Goal: Book appointment/travel/reservation

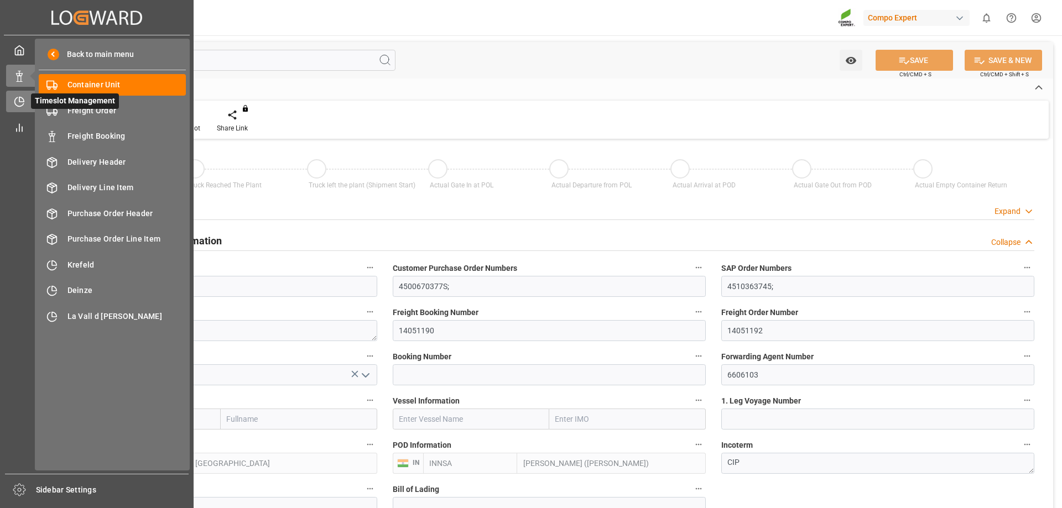
click at [23, 96] on div at bounding box center [15, 102] width 19 height 12
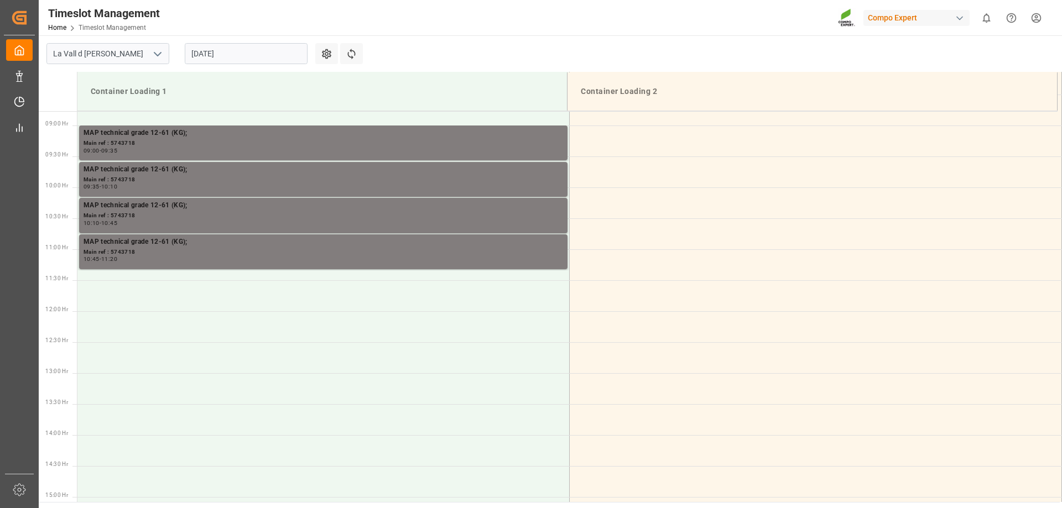
scroll to position [551, 0]
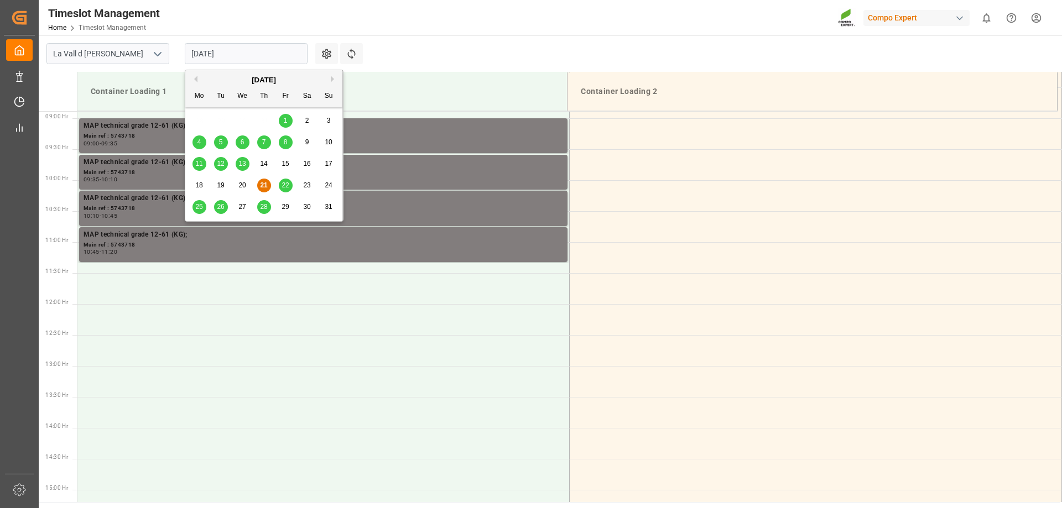
click at [203, 53] on input "[DATE]" at bounding box center [246, 53] width 123 height 21
click at [282, 209] on div "29" at bounding box center [286, 207] width 14 height 13
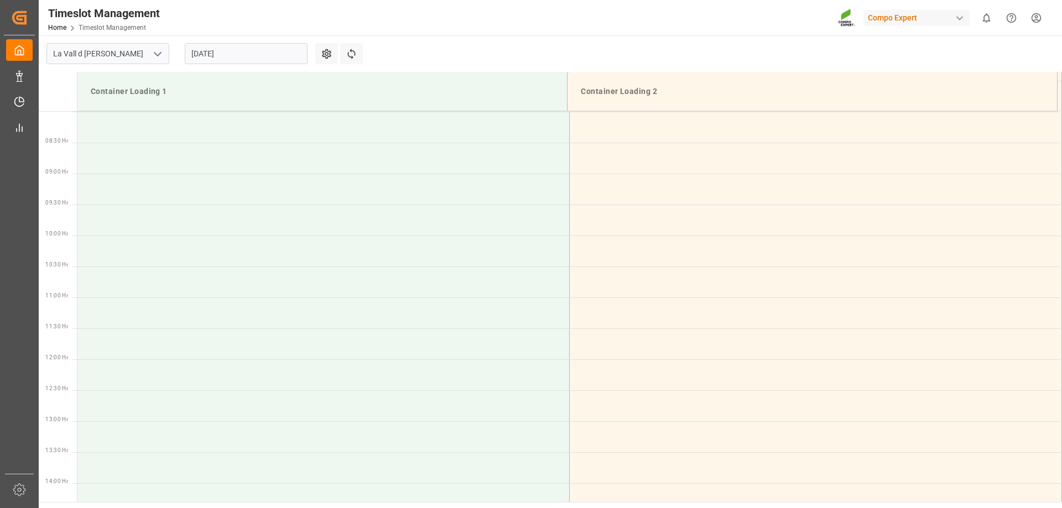
scroll to position [440, 0]
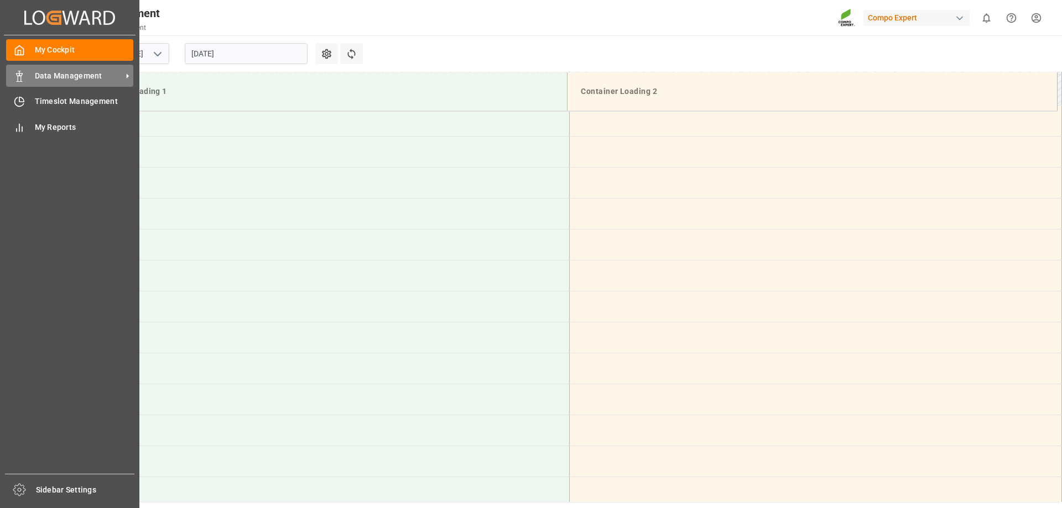
click at [47, 79] on span "Data Management" at bounding box center [78, 76] width 87 height 12
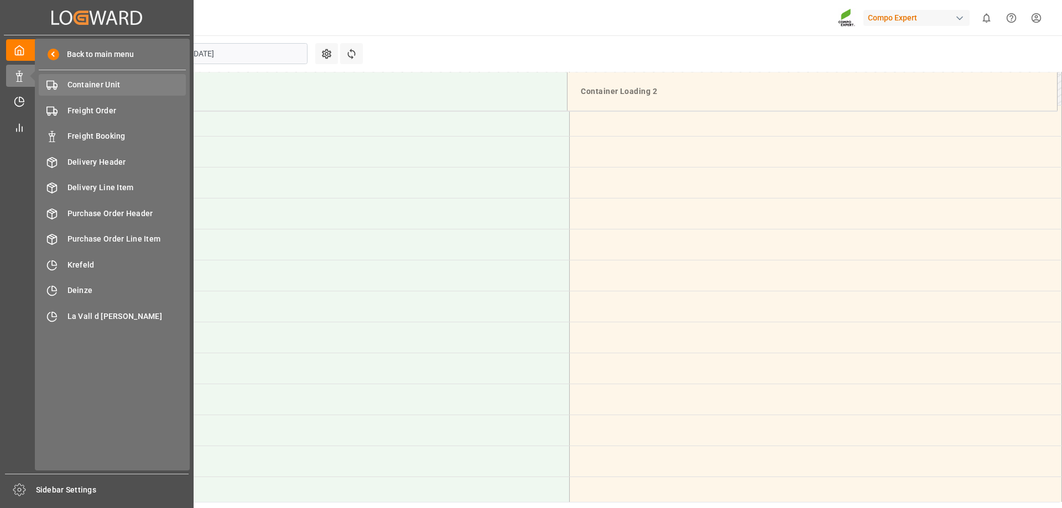
click at [79, 80] on span "Container Unit" at bounding box center [127, 85] width 119 height 12
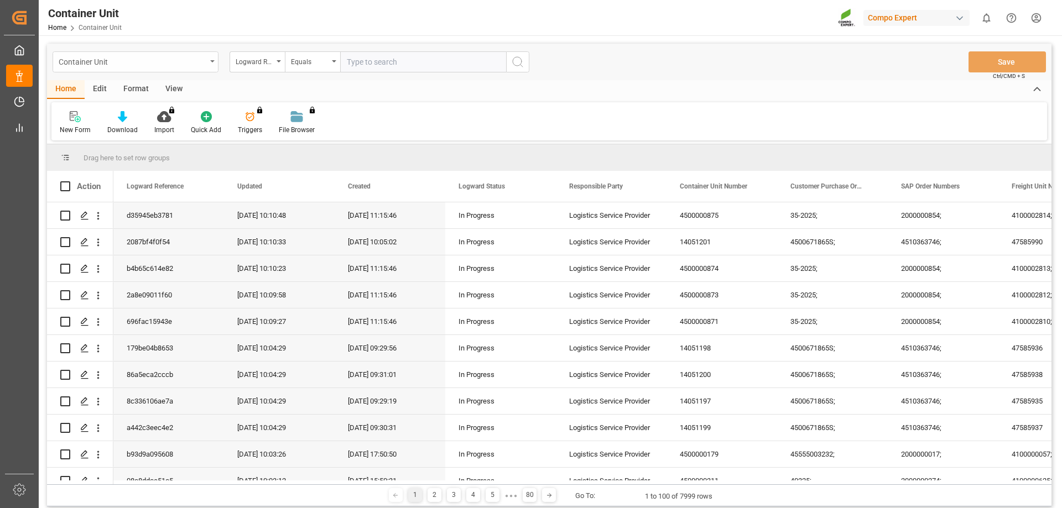
click at [151, 64] on div "Container Unit" at bounding box center [133, 61] width 148 height 14
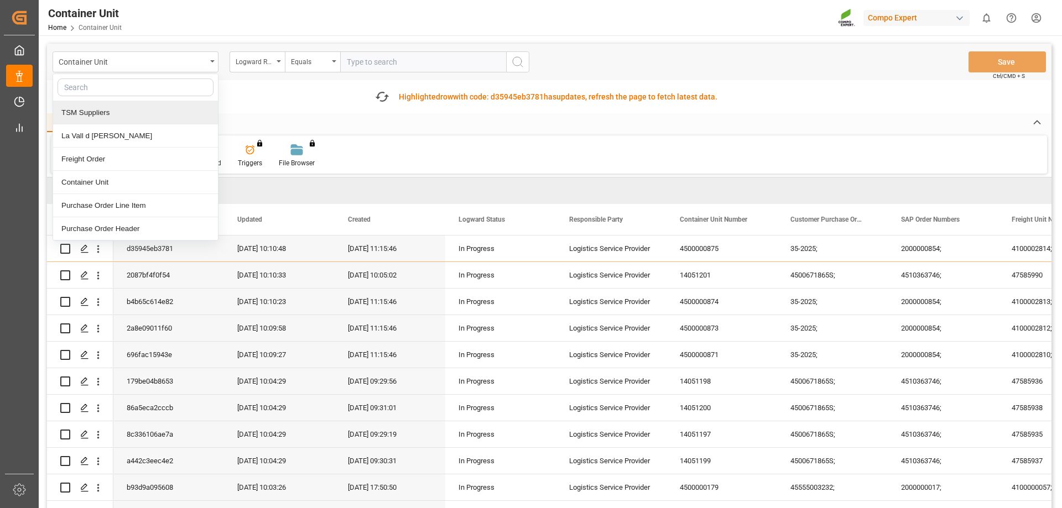
click at [257, 82] on div "Fetch latest updates Highlighted row with code: d35945eb3781 d35945eb3781 has u…" at bounding box center [549, 96] width 1005 height 33
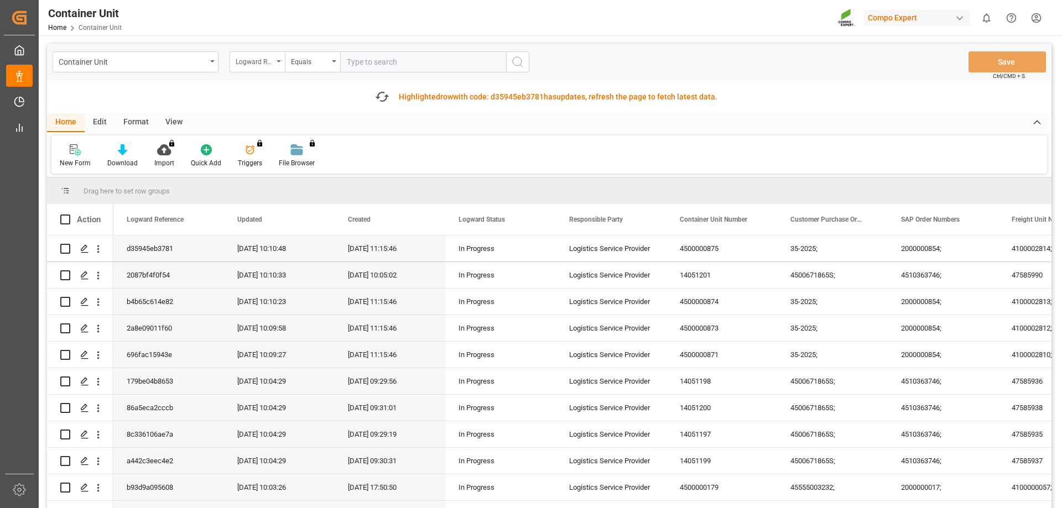
click at [263, 66] on div "Logward Reference" at bounding box center [255, 60] width 38 height 13
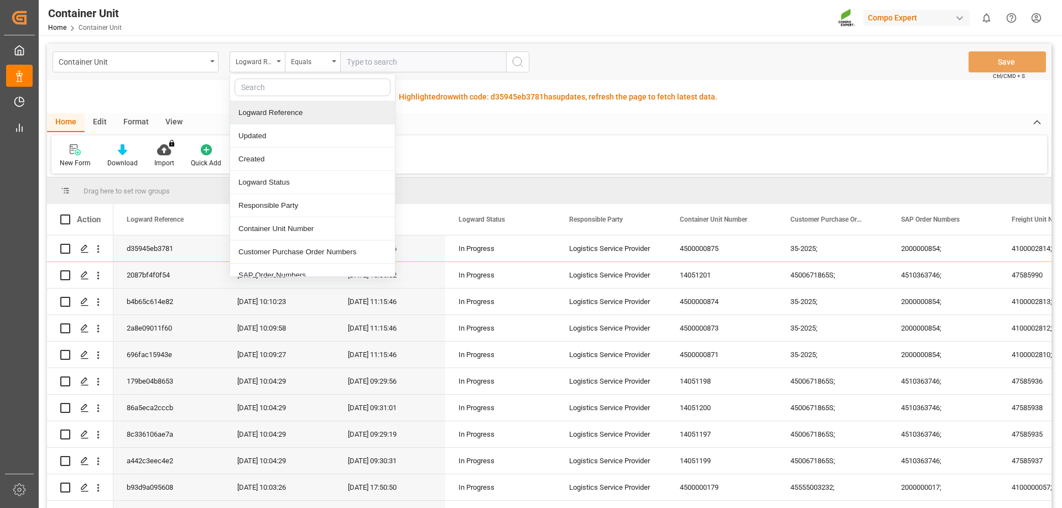
click at [465, 95] on div "Highlighted row with code: d35945eb3781 d35945eb3781 has updates, refresh the p…" at bounding box center [558, 97] width 319 height 12
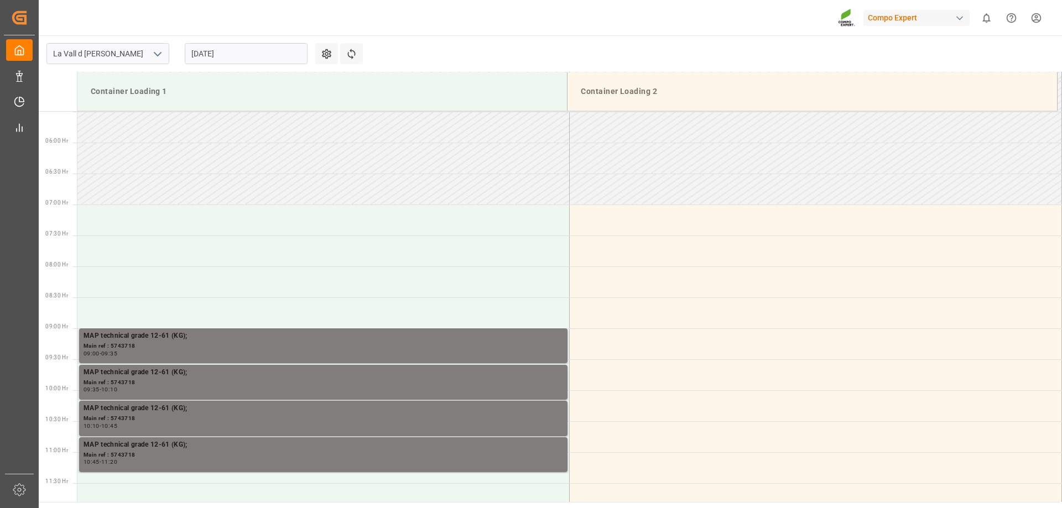
scroll to position [551, 0]
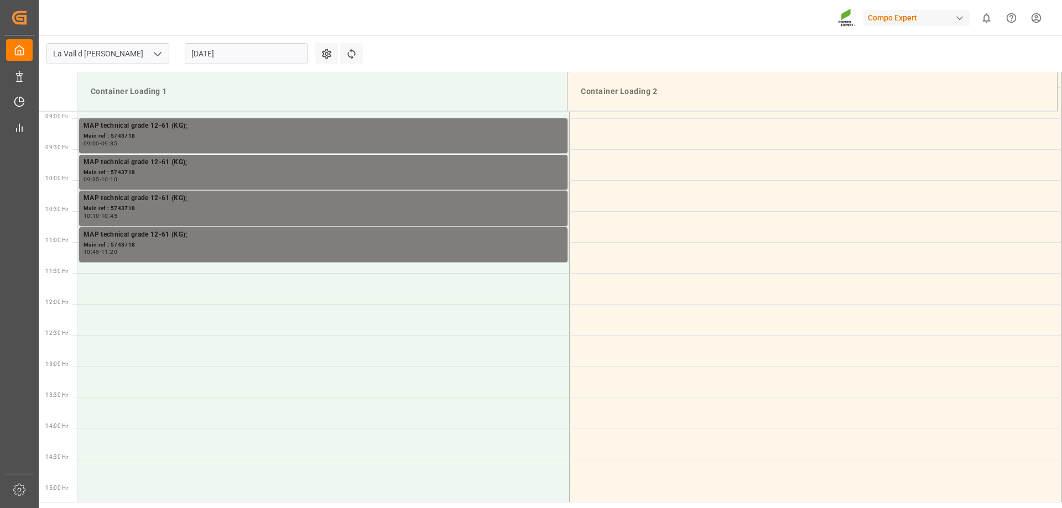
click at [200, 57] on input "[DATE]" at bounding box center [246, 53] width 123 height 21
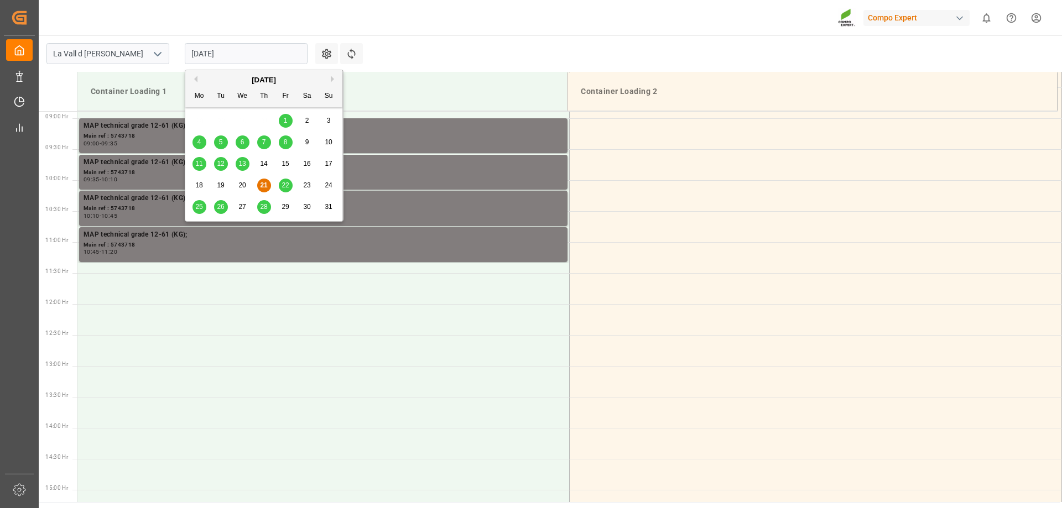
click at [283, 209] on span "29" at bounding box center [285, 207] width 7 height 8
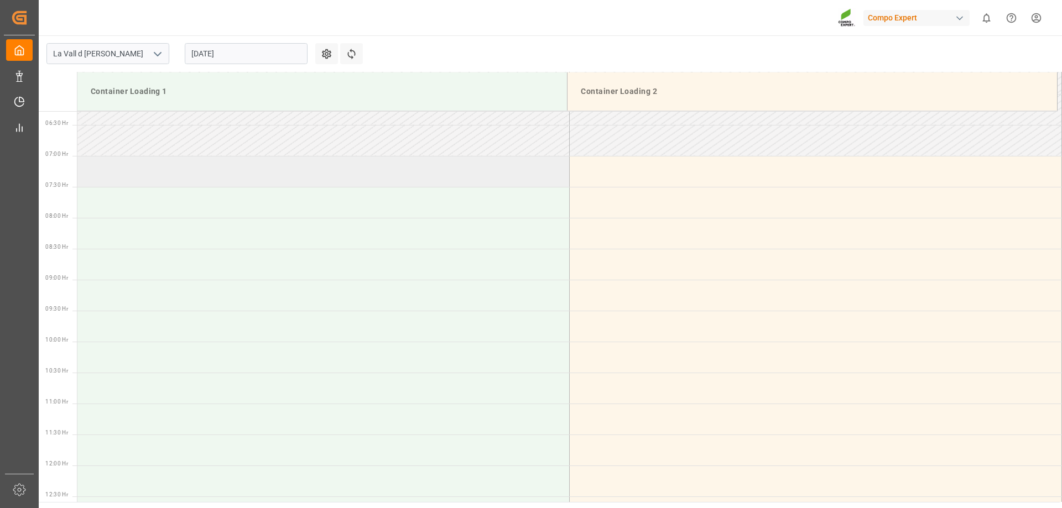
scroll to position [385, 0]
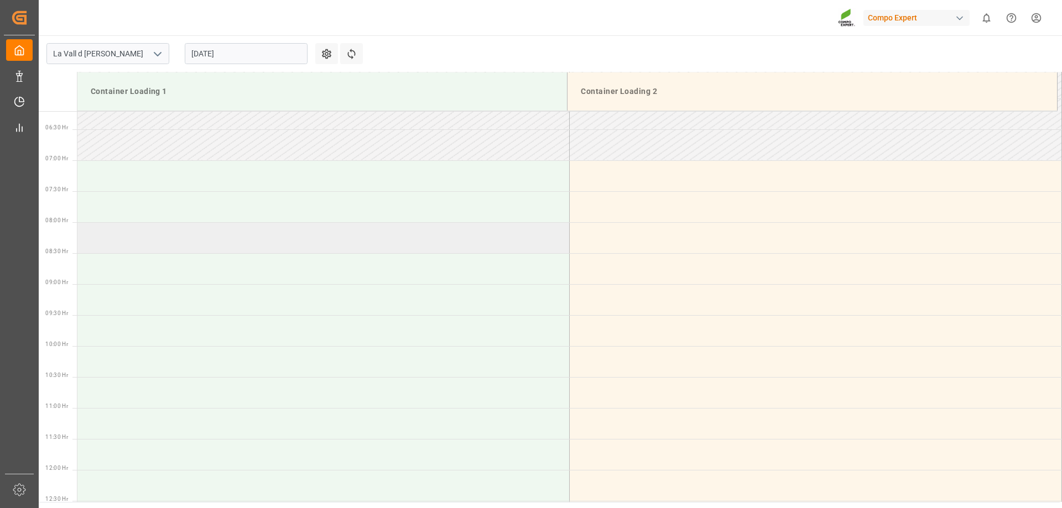
click at [148, 237] on td at bounding box center [323, 237] width 492 height 31
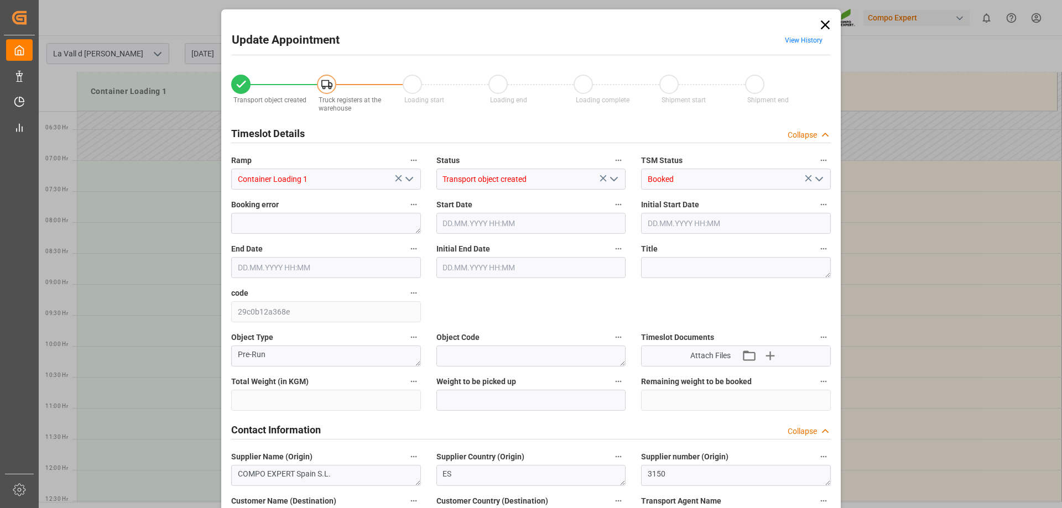
type input "24576"
type input "100"
type input "29.08.2025 08:00"
type input "29.08.2025 08:30"
type input "21.08.2025 10:04"
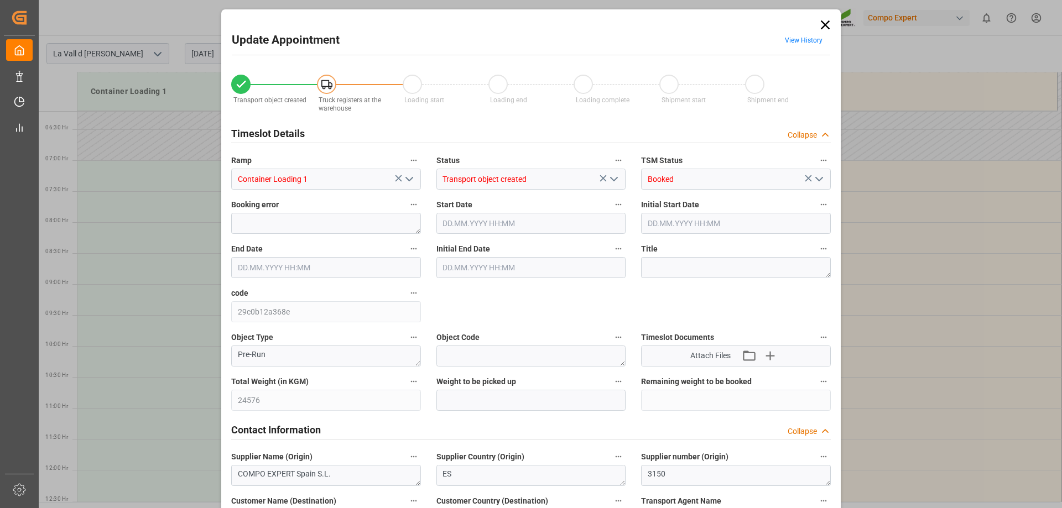
type input "21.08.2025 08:11"
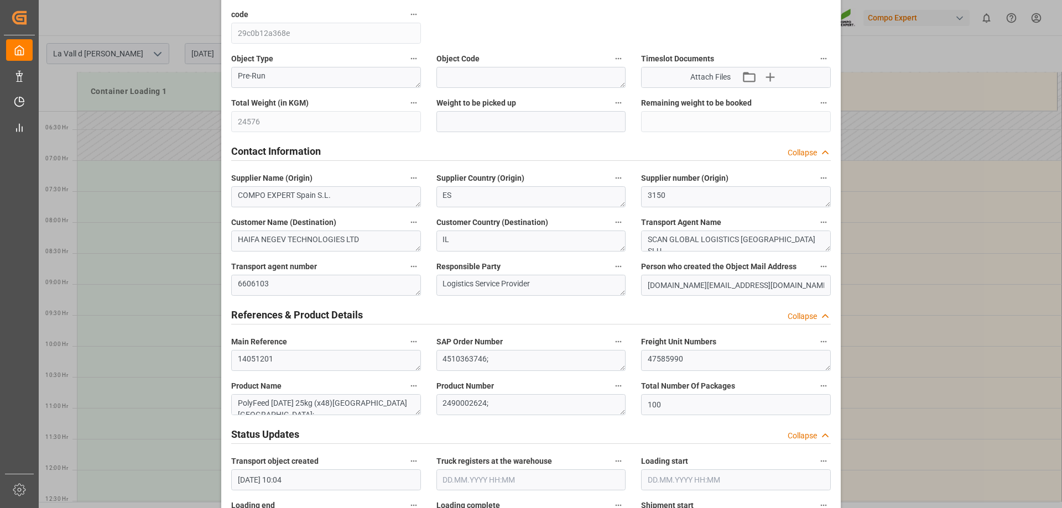
scroll to position [277, 0]
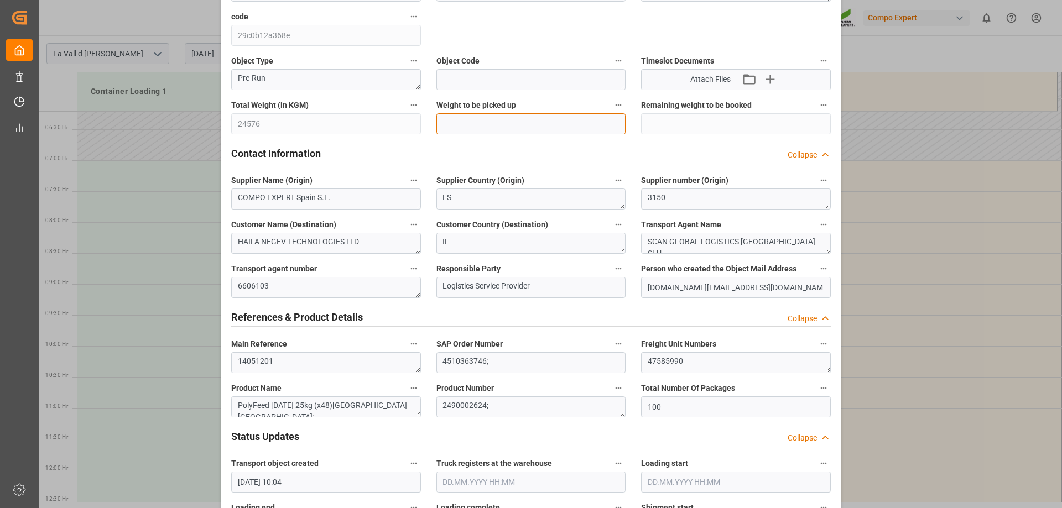
click at [477, 126] on input "text" at bounding box center [532, 123] width 190 height 21
paste input "24576"
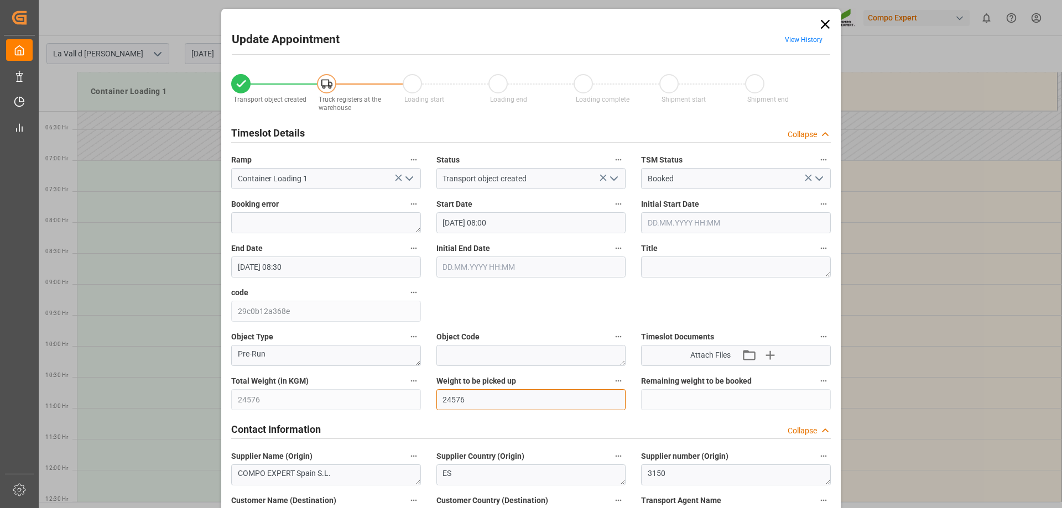
scroll to position [0, 0]
type input "24576"
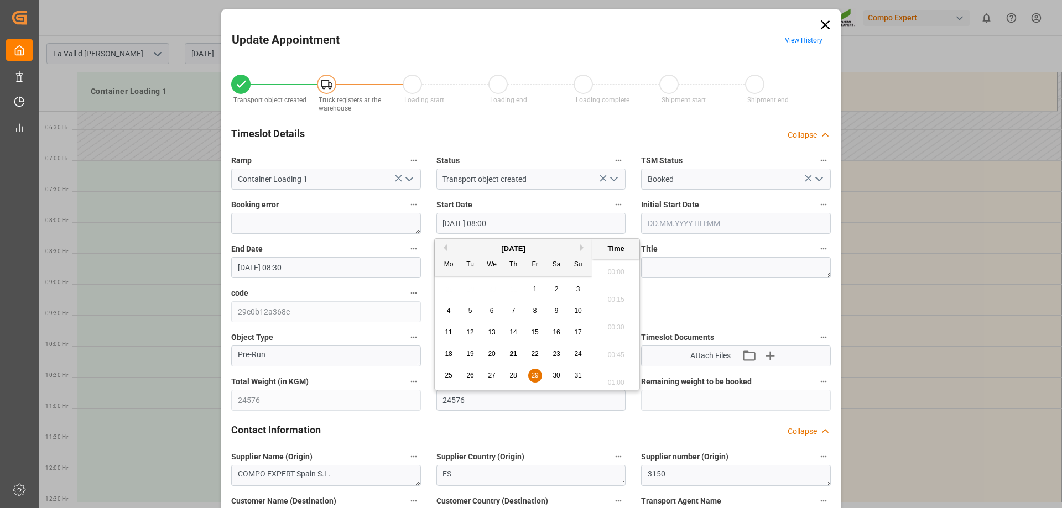
click at [471, 219] on input "29.08.2025 08:00" at bounding box center [532, 223] width 190 height 21
click at [536, 376] on span "29" at bounding box center [534, 376] width 7 height 8
click at [614, 330] on li "10:00" at bounding box center [616, 324] width 47 height 28
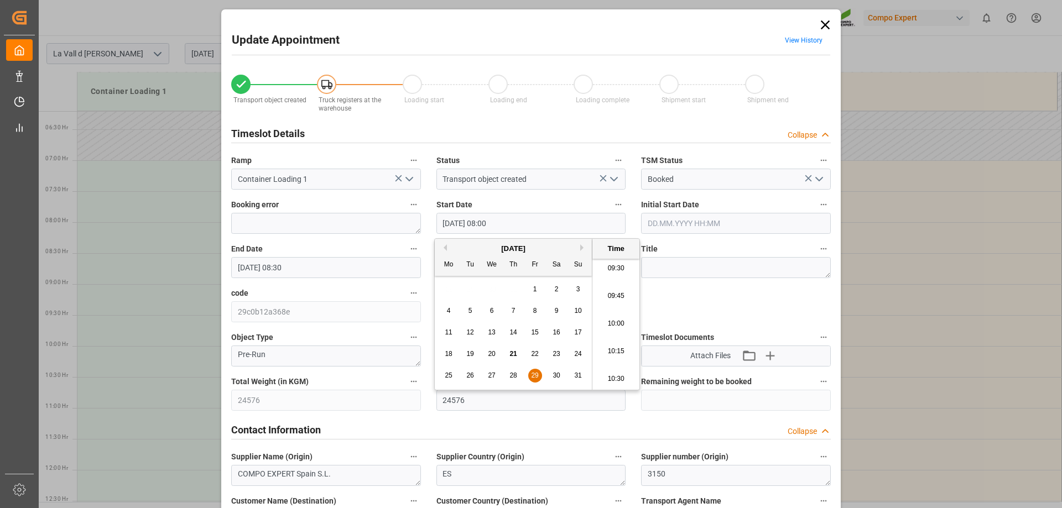
type input "29.08.2025 10:00"
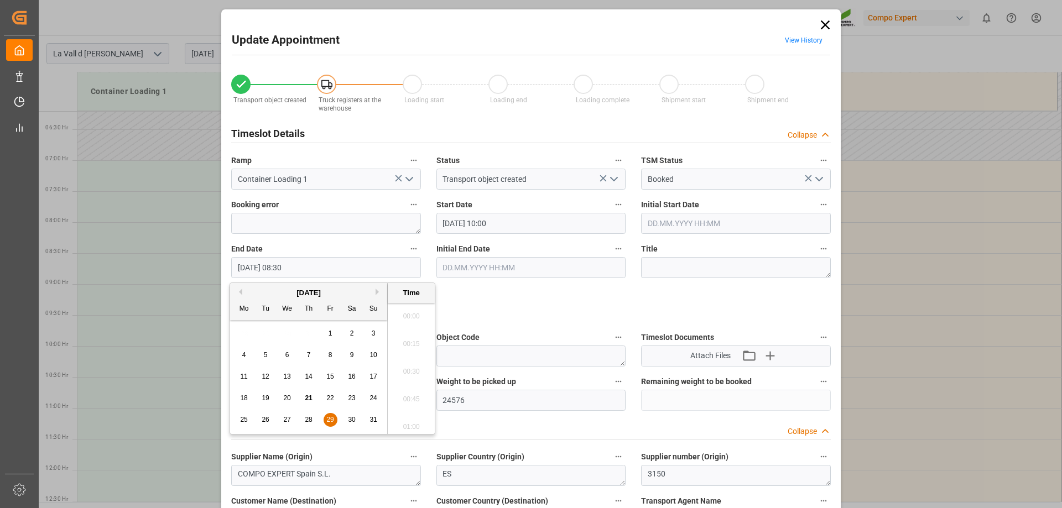
click at [318, 274] on input "29.08.2025 08:30" at bounding box center [326, 267] width 190 height 21
click at [332, 423] on span "29" at bounding box center [329, 420] width 7 height 8
click at [405, 319] on li "10:30" at bounding box center [411, 313] width 47 height 28
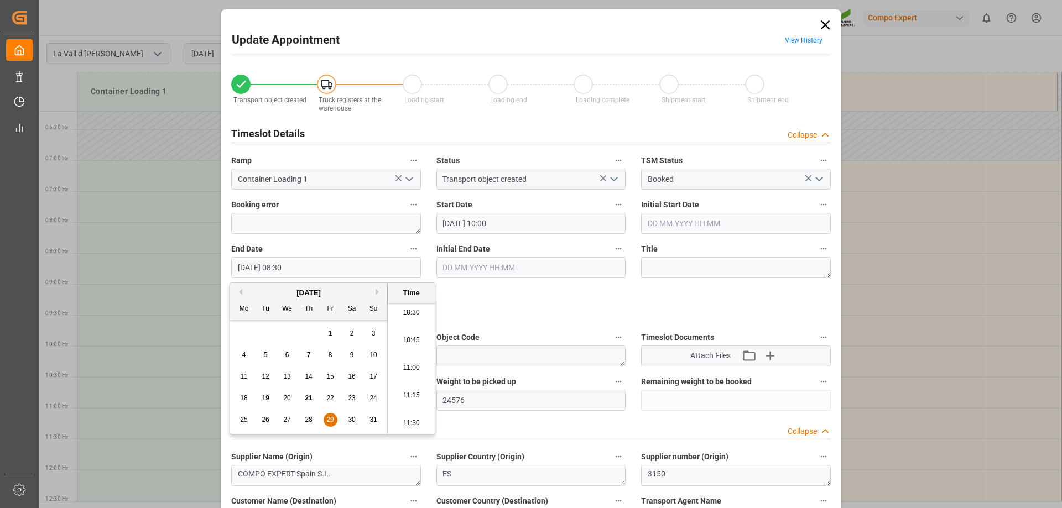
type input "29.08.2025 10:30"
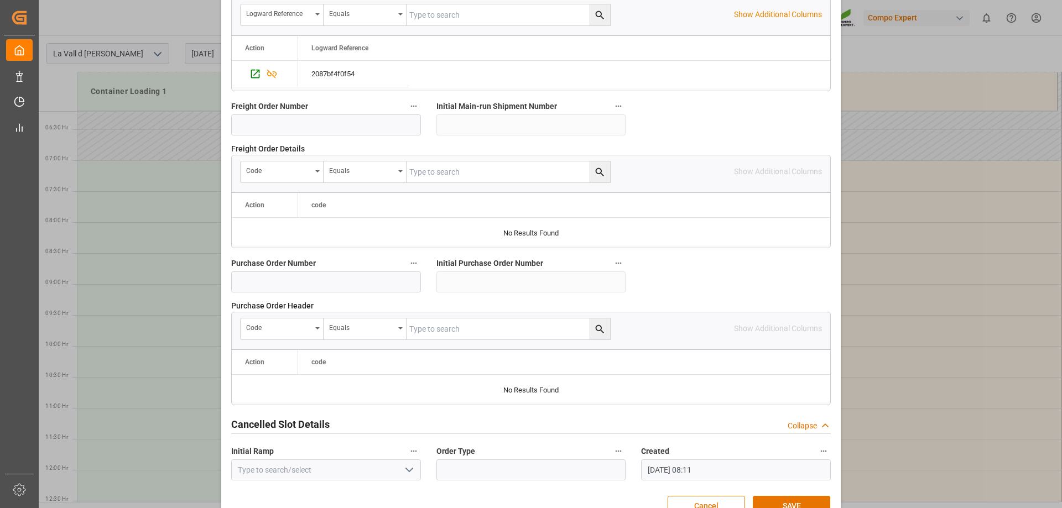
scroll to position [1027, 0]
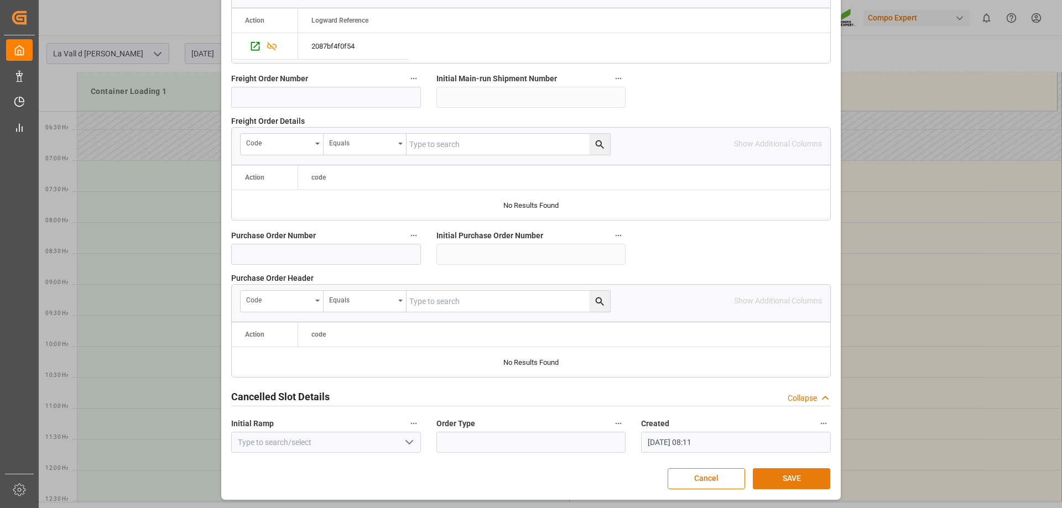
click at [805, 475] on button "SAVE" at bounding box center [791, 479] width 77 height 21
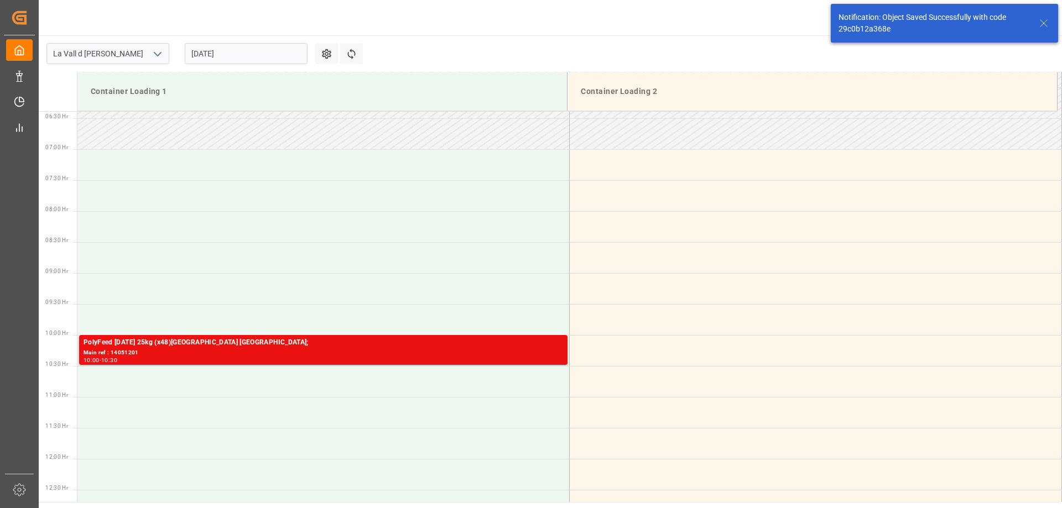
scroll to position [551, 0]
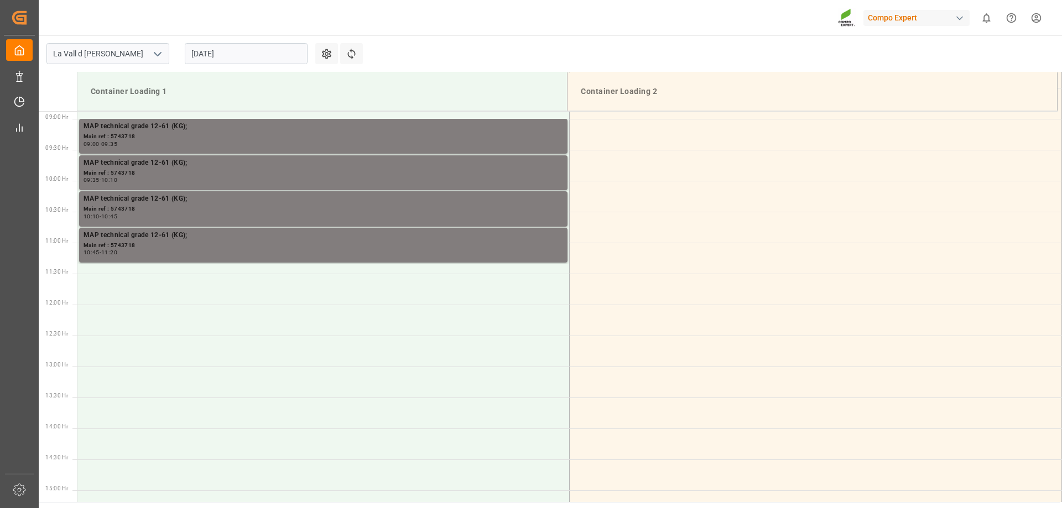
click at [215, 53] on input "[DATE]" at bounding box center [246, 53] width 123 height 21
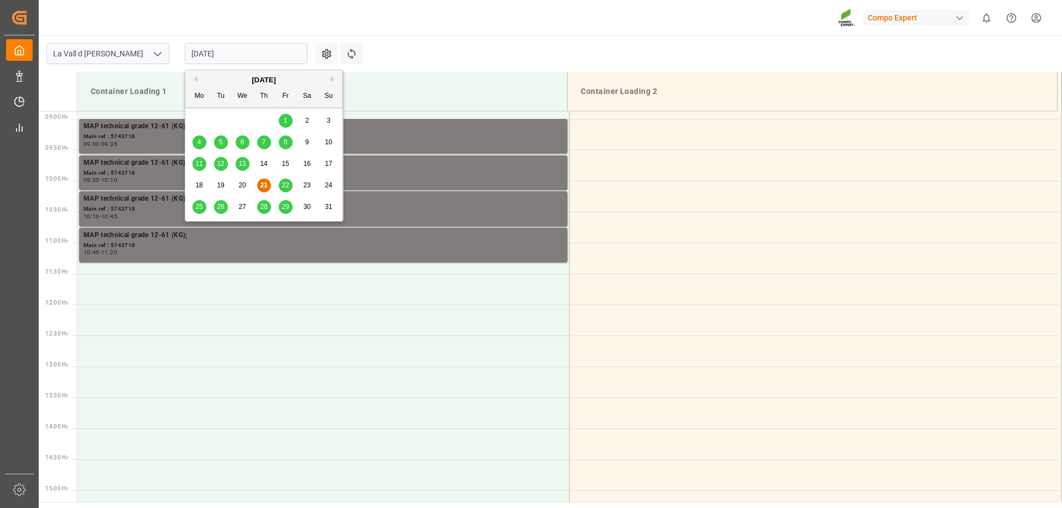
scroll to position [551, 0]
click at [288, 208] on span "29" at bounding box center [285, 207] width 7 height 8
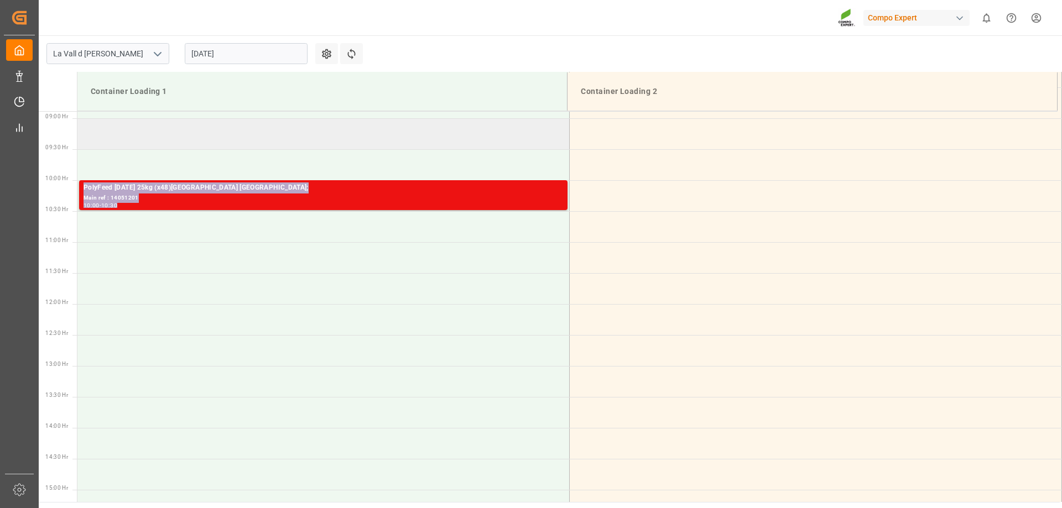
drag, startPoint x: 203, startPoint y: 224, endPoint x: 202, endPoint y: 132, distance: 91.9
click at [202, 132] on tbody "PolyFeed 20-2-30 25kg (x48)Haifa ISRAEL; Main ref : 14051201 10:00 - 10:30" at bounding box center [569, 304] width 985 height 1487
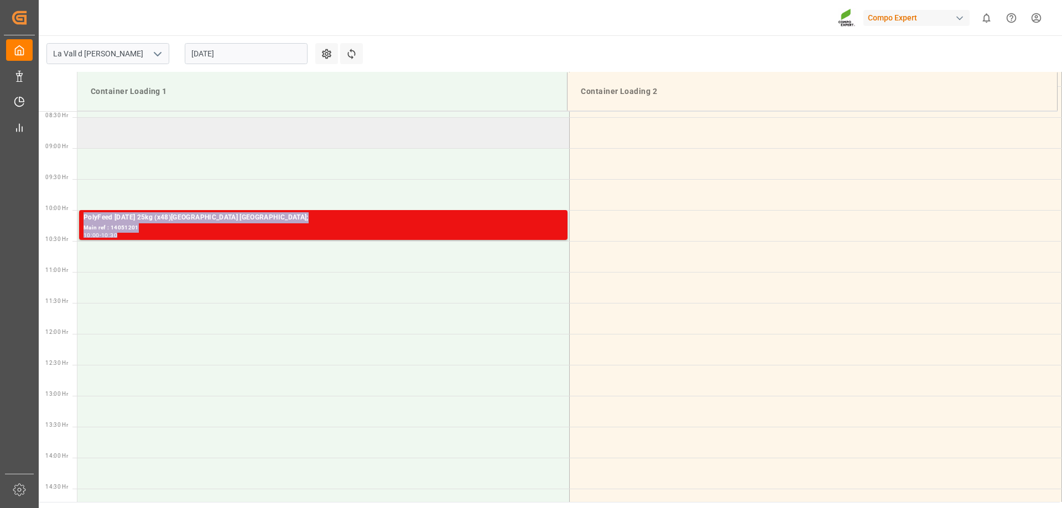
scroll to position [495, 0]
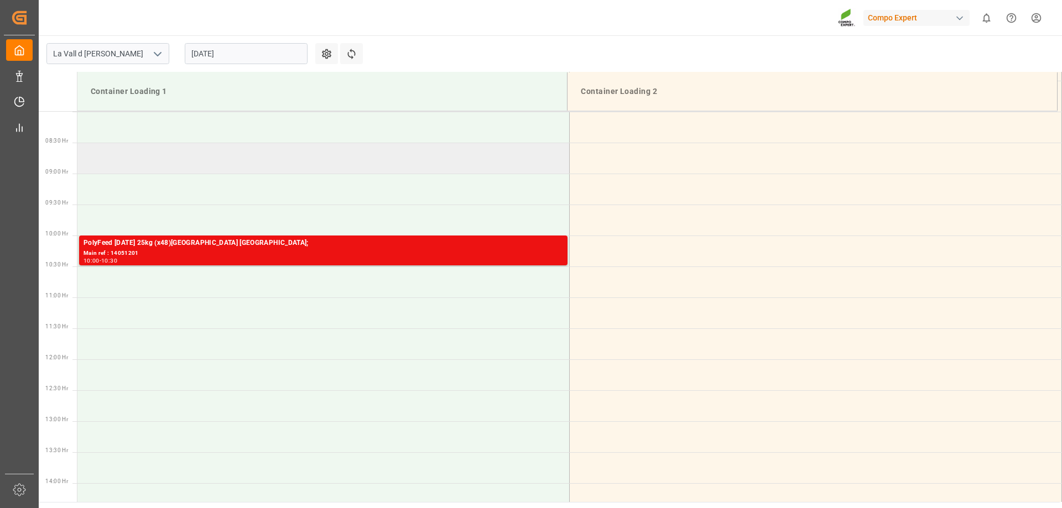
click at [145, 161] on td at bounding box center [323, 158] width 492 height 31
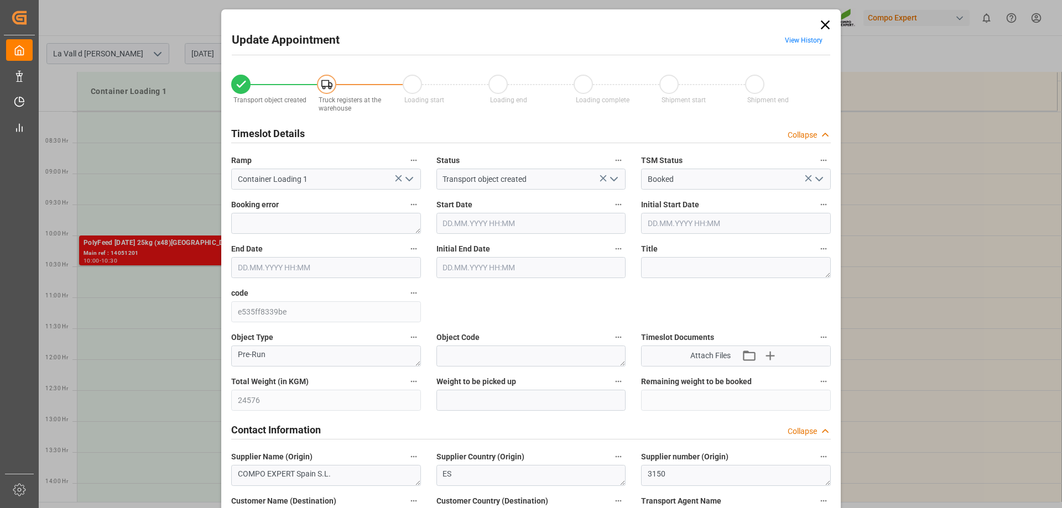
type input "29.08.2025 08:30"
type input "29.08.2025 09:00"
type input "21.08.2025 09:29"
type input "21.08.2025 08:12"
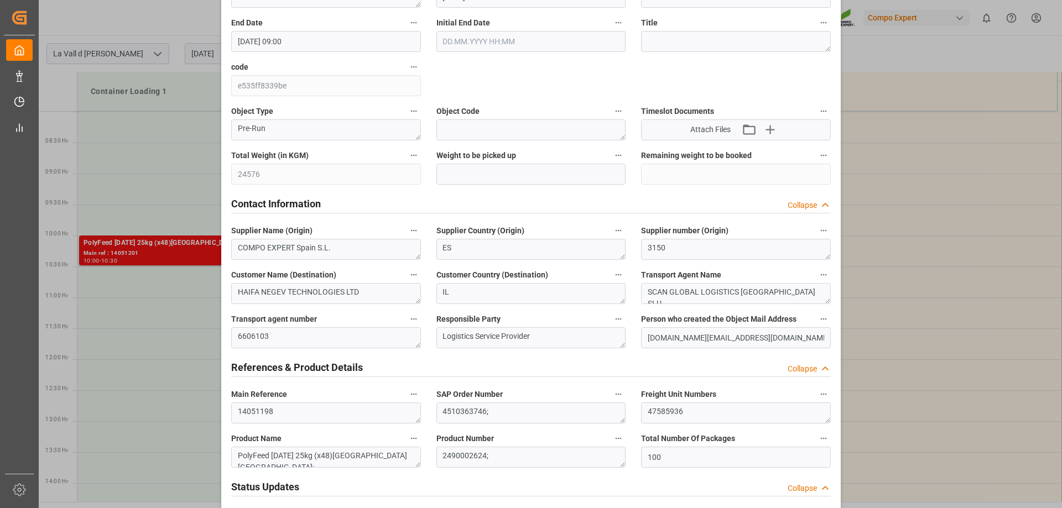
scroll to position [277, 0]
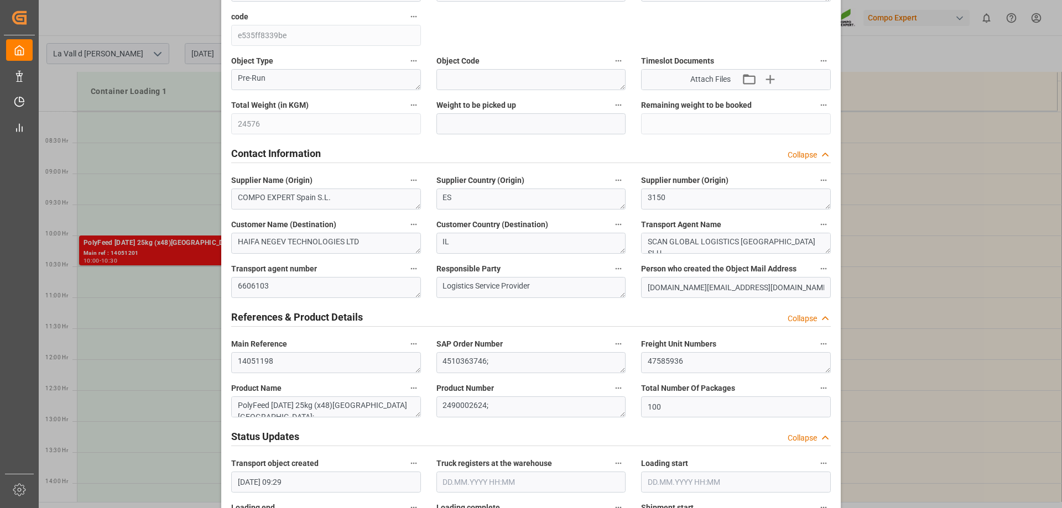
click at [234, 133] on div "Total Weight (in KGM) 24576" at bounding box center [326, 116] width 205 height 44
click at [458, 115] on input "text" at bounding box center [532, 123] width 190 height 21
paste input "24576"
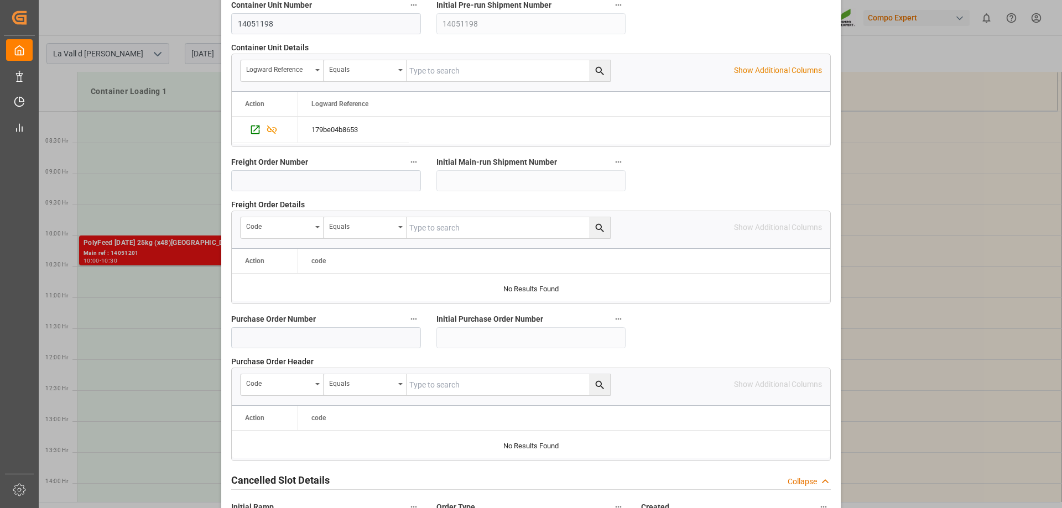
scroll to position [1027, 0]
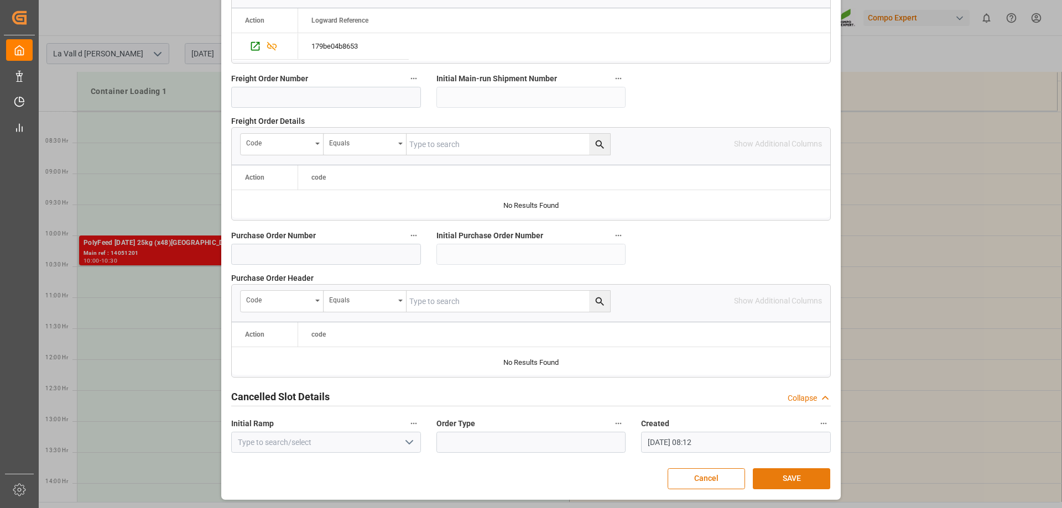
type input "24576"
click at [767, 471] on button "SAVE" at bounding box center [791, 479] width 77 height 21
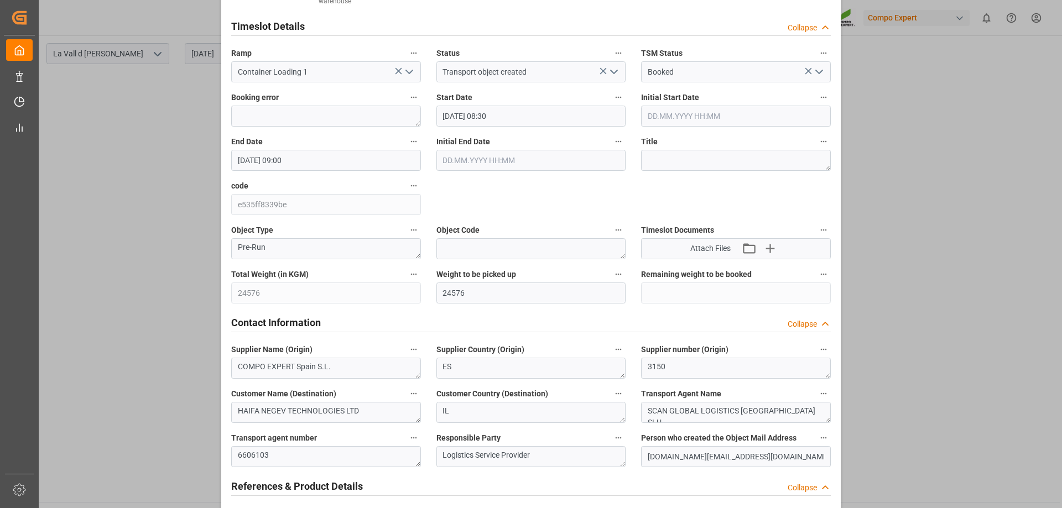
scroll to position [111, 0]
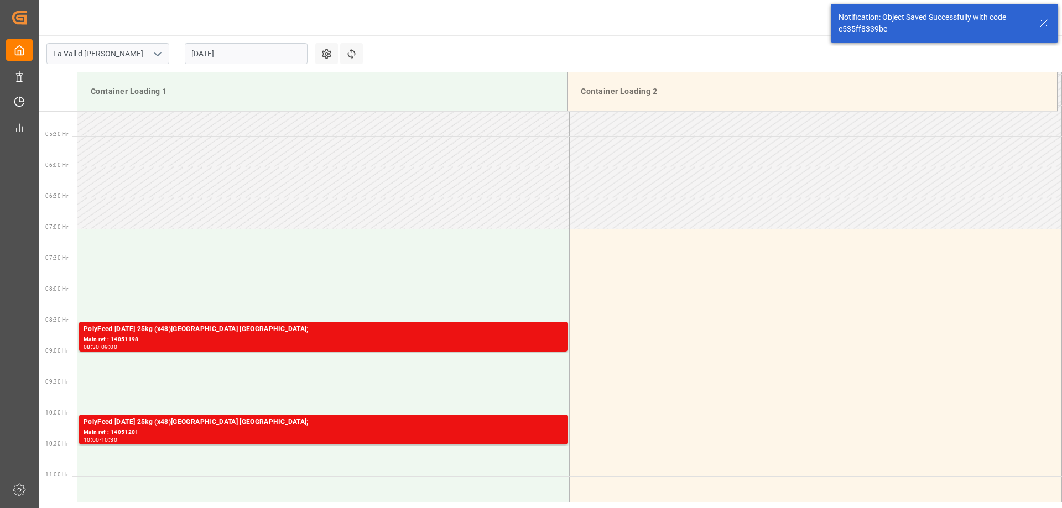
scroll to position [427, 0]
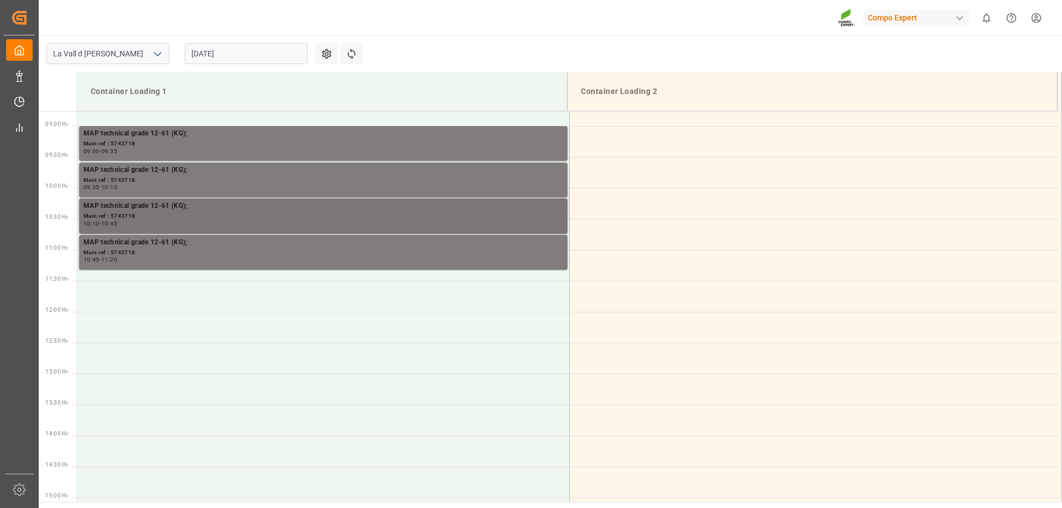
scroll to position [551, 0]
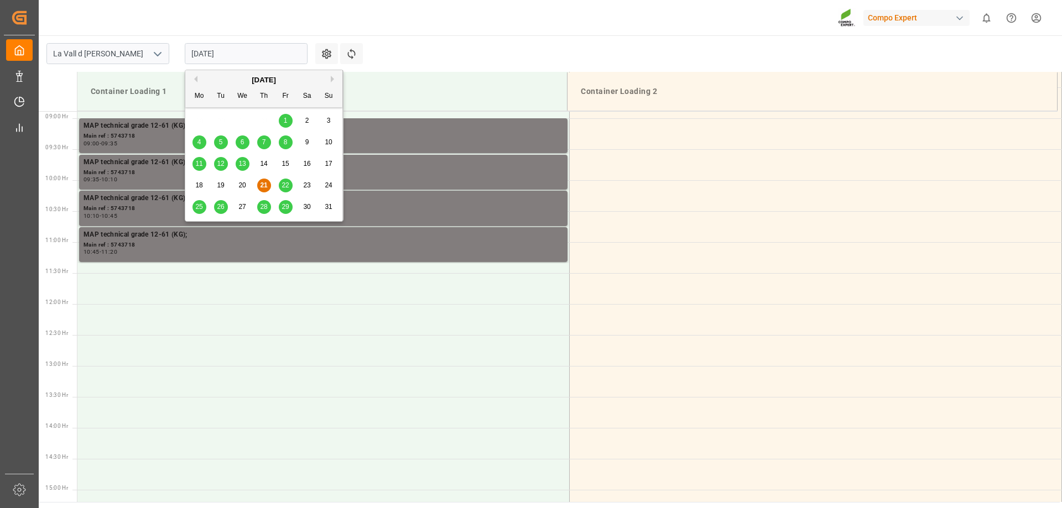
click at [217, 52] on input "[DATE]" at bounding box center [246, 53] width 123 height 21
click at [284, 206] on div "29" at bounding box center [286, 207] width 14 height 13
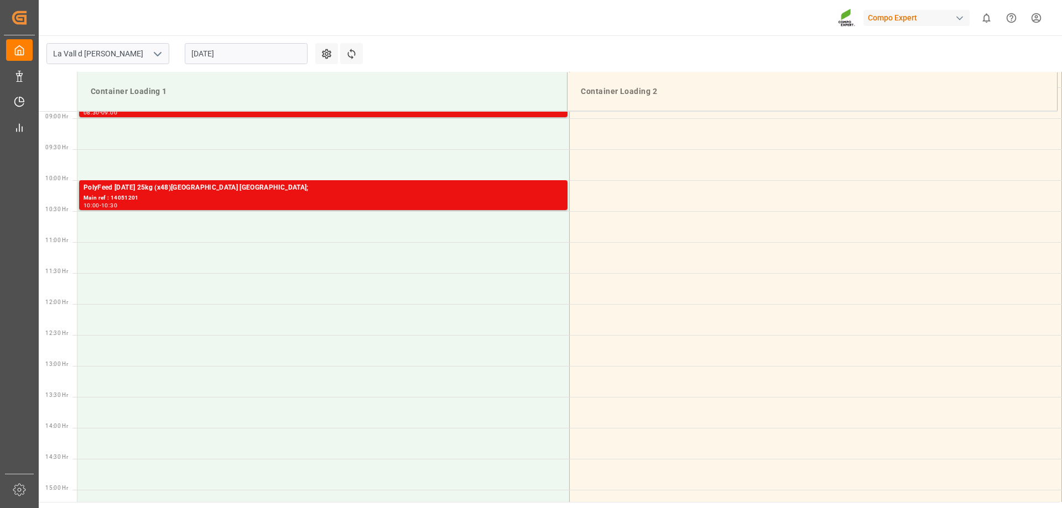
scroll to position [440, 0]
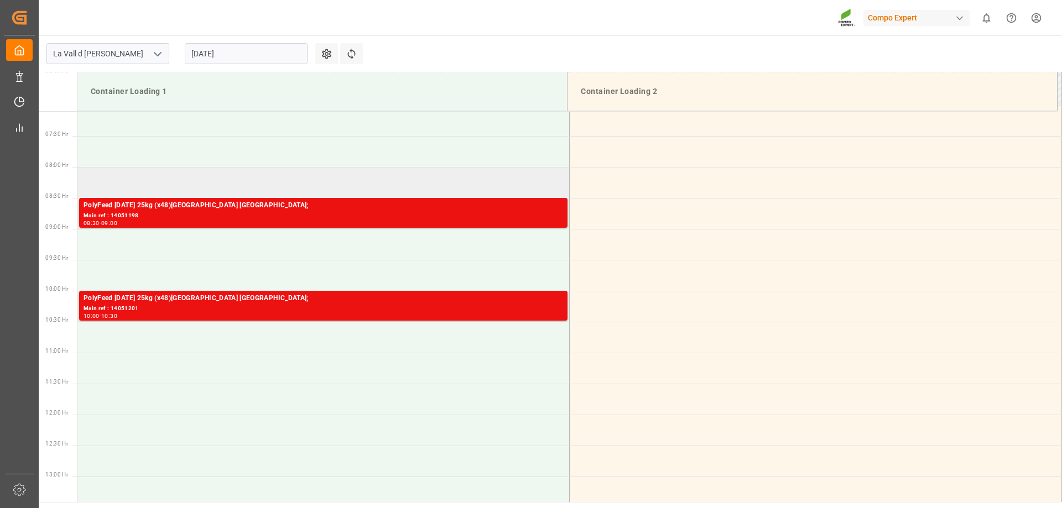
click at [205, 184] on td at bounding box center [323, 182] width 492 height 31
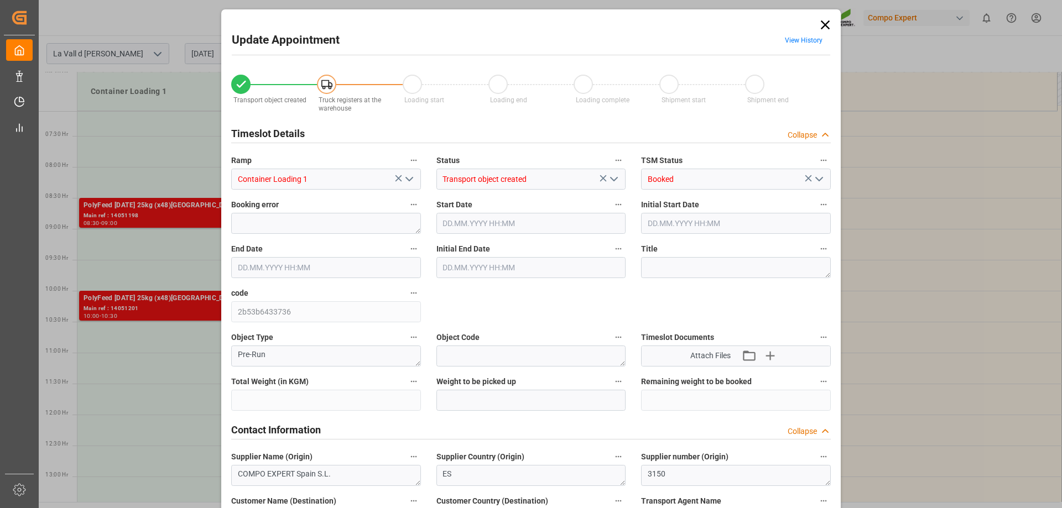
type input "24576"
type input "100"
type input "29.08.2025 08:00"
type input "29.08.2025 08:30"
type input "21.08.2025 09:30"
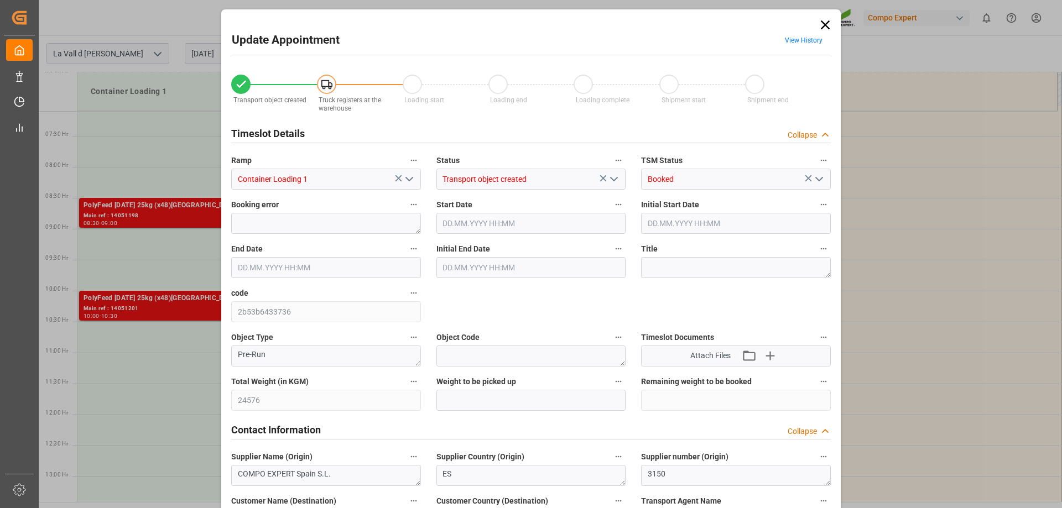
type input "21.08.2025 08:13"
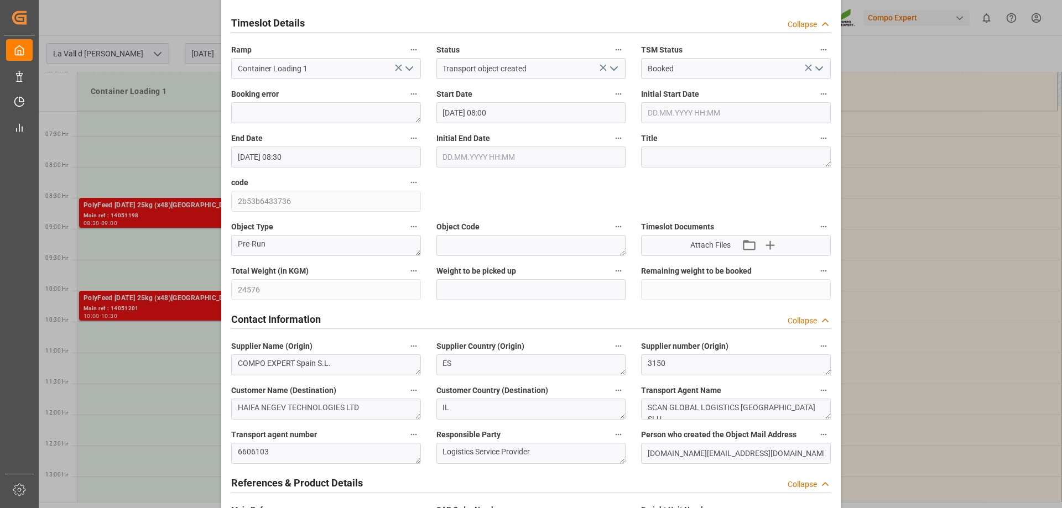
scroll to position [55, 0]
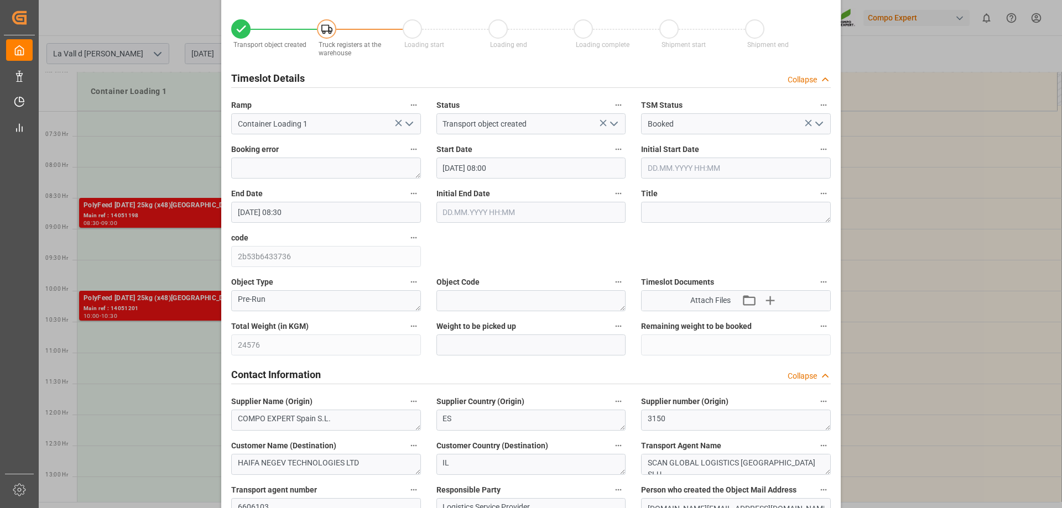
click at [229, 356] on div "Total Weight (in KGM) 24576" at bounding box center [326, 337] width 205 height 44
click at [461, 348] on input "text" at bounding box center [532, 345] width 190 height 21
paste input "24576"
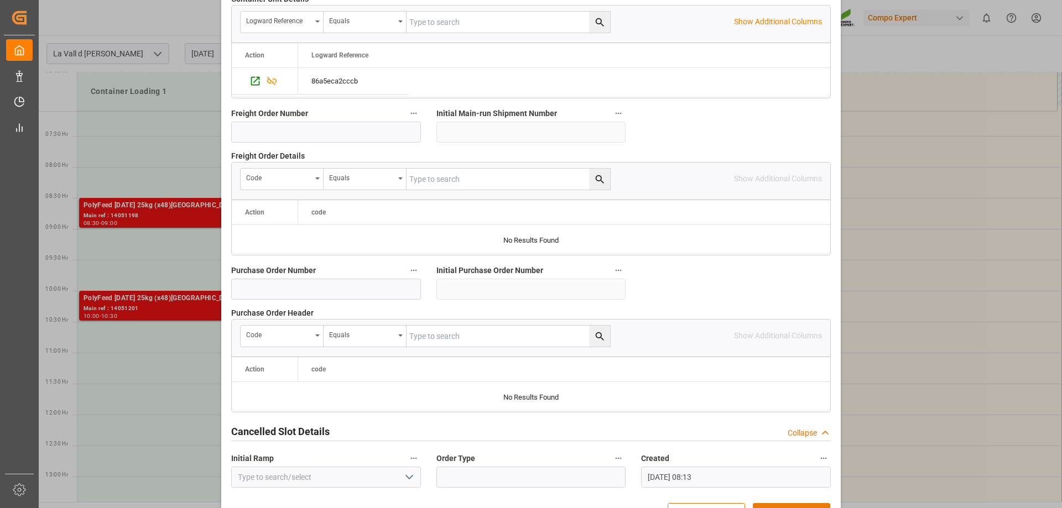
scroll to position [1027, 0]
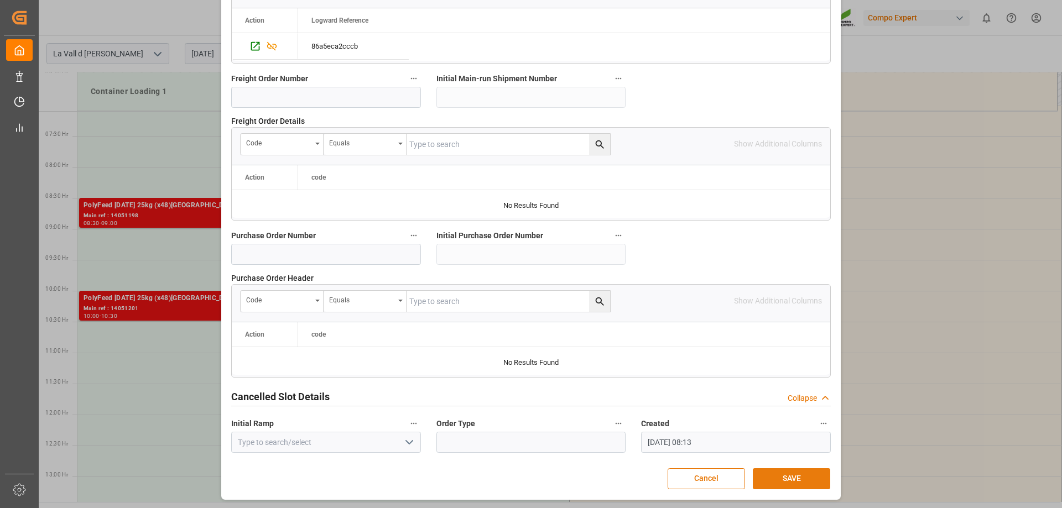
type input "24576"
click at [790, 480] on button "SAVE" at bounding box center [791, 479] width 77 height 21
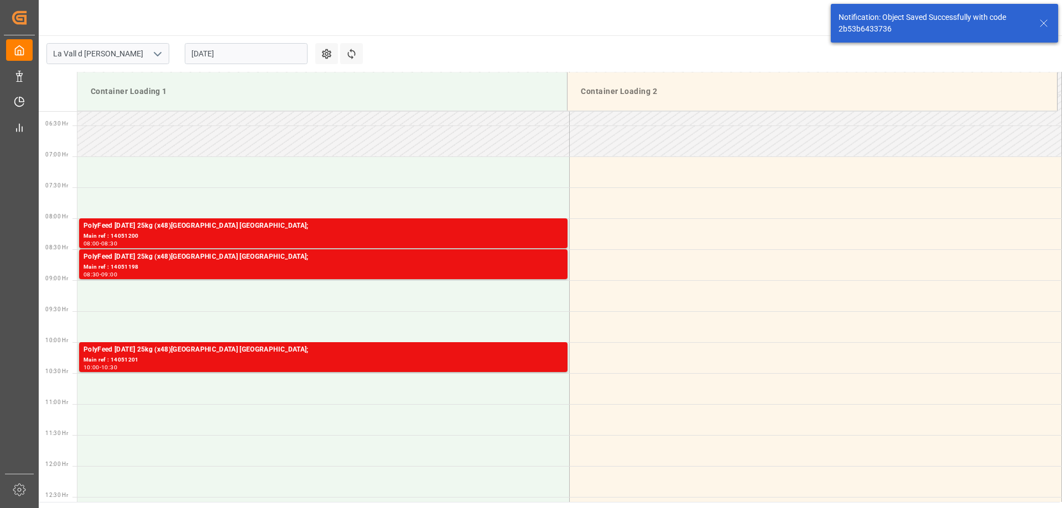
scroll to position [427, 0]
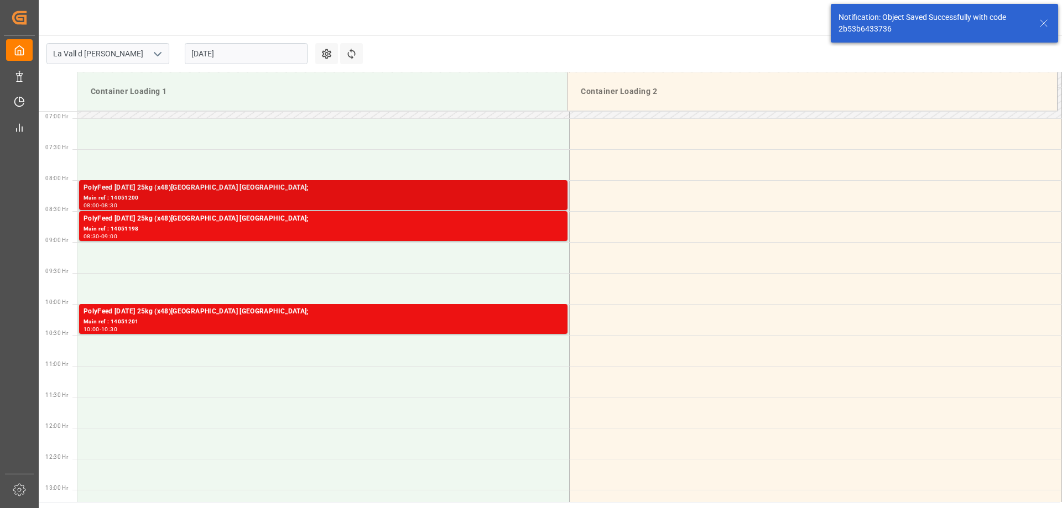
click at [159, 194] on div "Main ref : 14051200" at bounding box center [324, 198] width 480 height 9
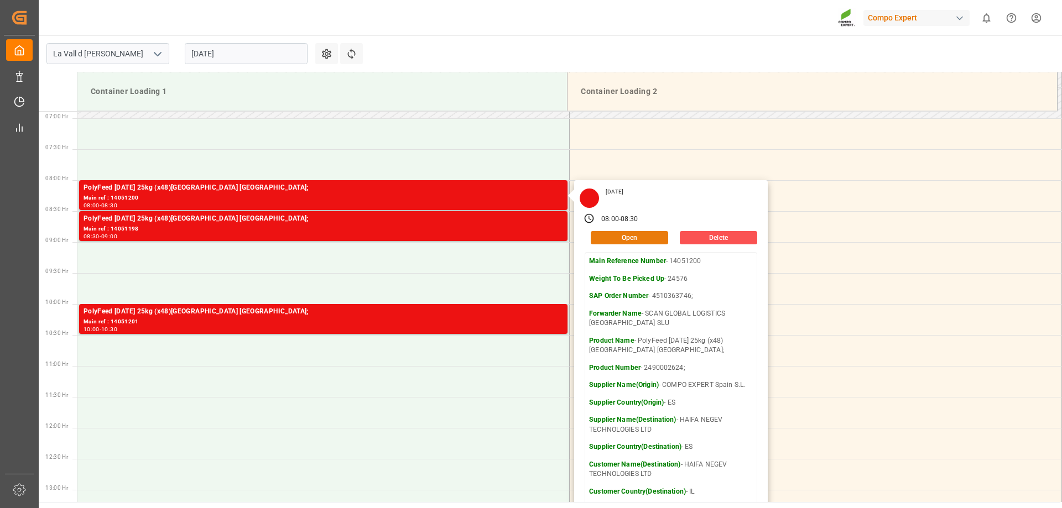
click at [619, 240] on button "Open" at bounding box center [629, 237] width 77 height 13
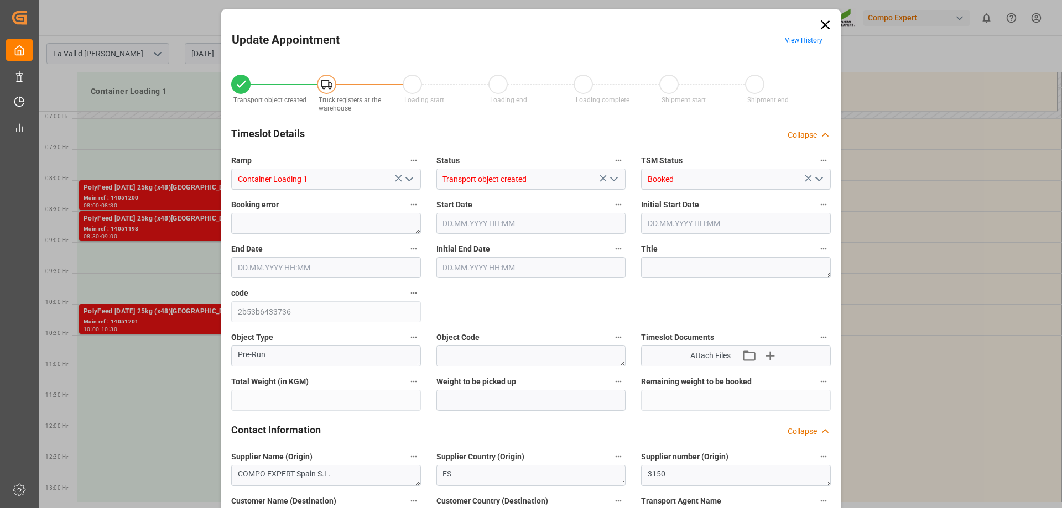
type input "24576"
type input "100"
type input "[DATE] 08:00"
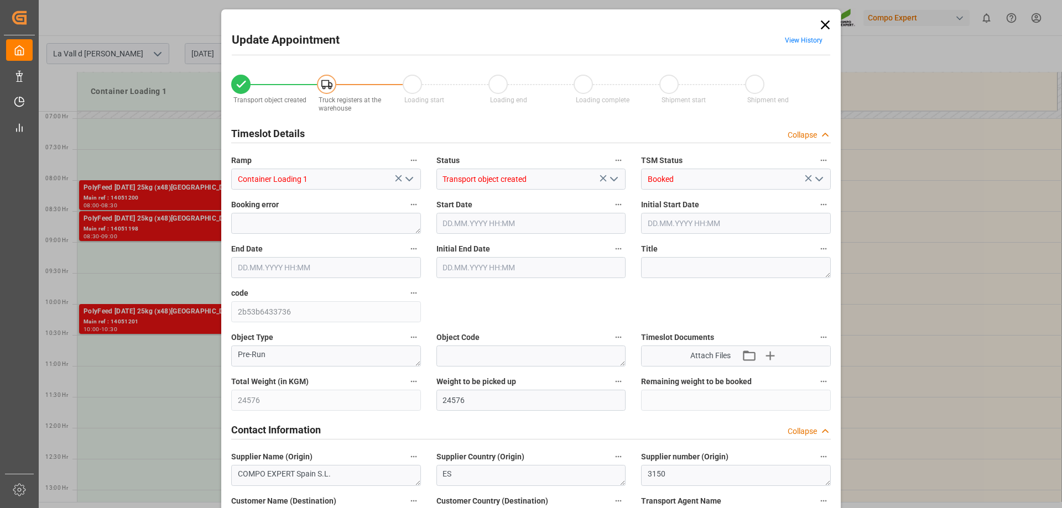
type input "[DATE] 08:30"
type input "21.08.2025 09:30"
type input "21.08.2025 08:13"
click at [458, 218] on input "[DATE] 08:00" at bounding box center [532, 223] width 190 height 21
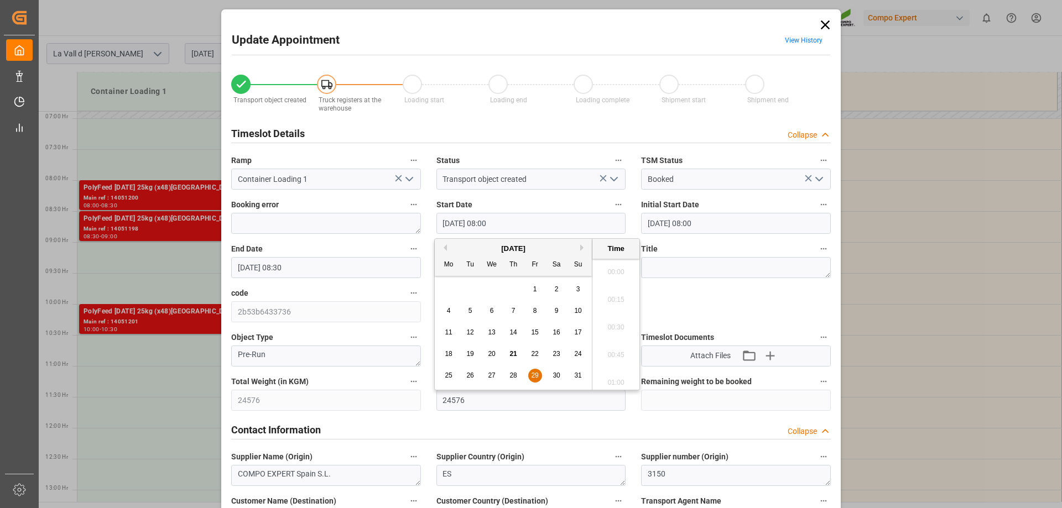
scroll to position [834, 0]
click at [532, 377] on span "29" at bounding box center [534, 376] width 7 height 8
click at [616, 320] on li "09:30" at bounding box center [616, 324] width 47 height 28
type input "29.08.2025 09:30"
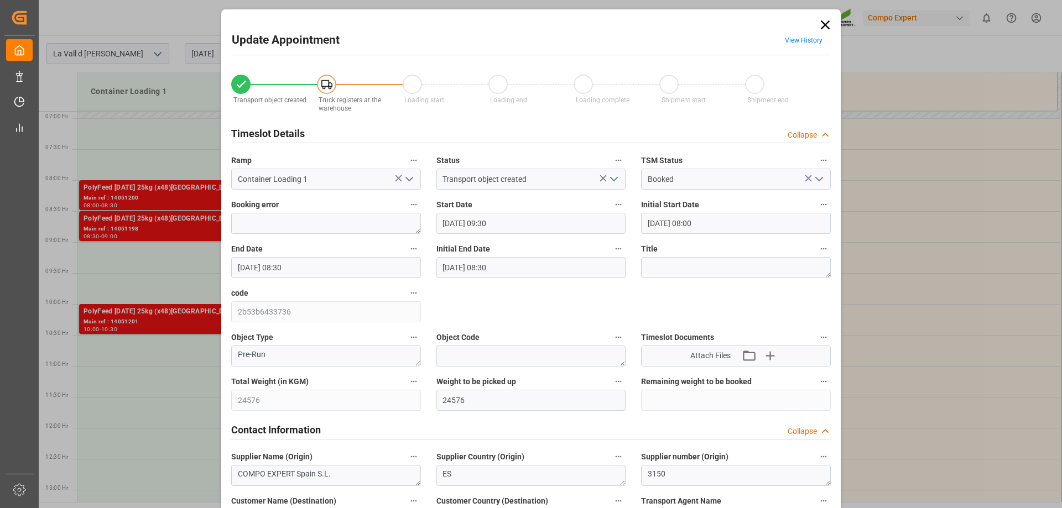
click at [325, 273] on input "[DATE] 08:30" at bounding box center [326, 267] width 190 height 21
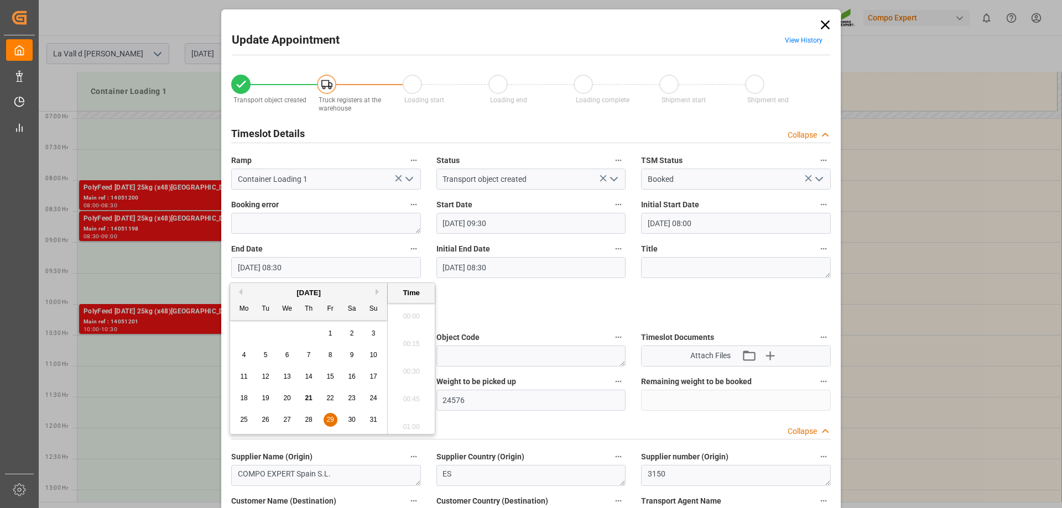
scroll to position [889, 0]
click at [330, 421] on span "29" at bounding box center [329, 420] width 7 height 8
click at [413, 320] on li "10:00" at bounding box center [411, 313] width 47 height 28
type input "29.08.2025 10:00"
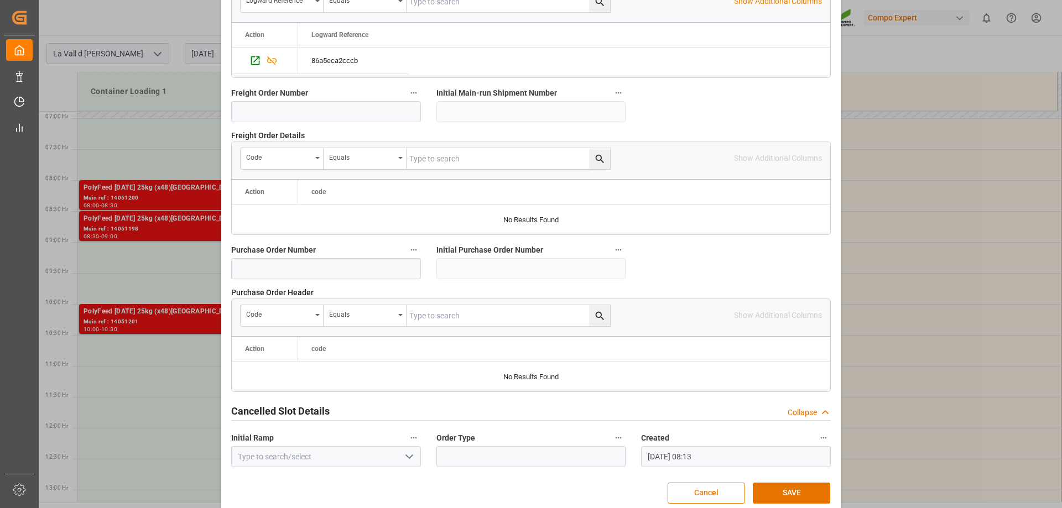
scroll to position [1027, 0]
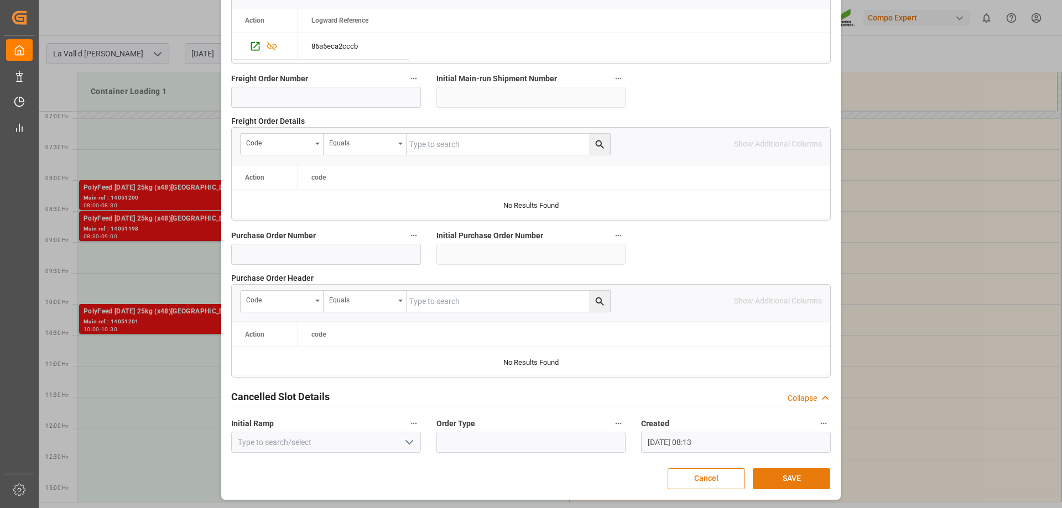
click at [799, 473] on button "SAVE" at bounding box center [791, 479] width 77 height 21
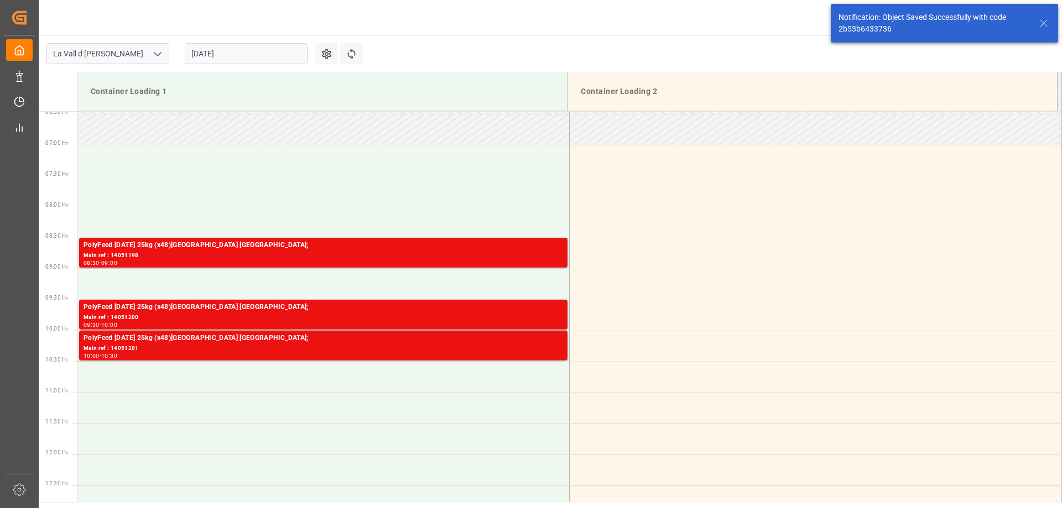
scroll to position [489, 0]
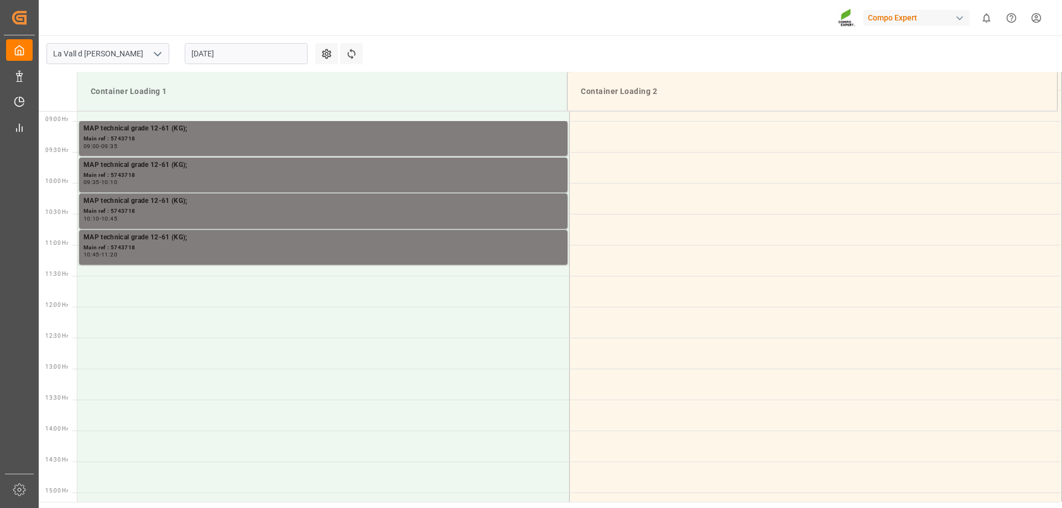
scroll to position [551, 0]
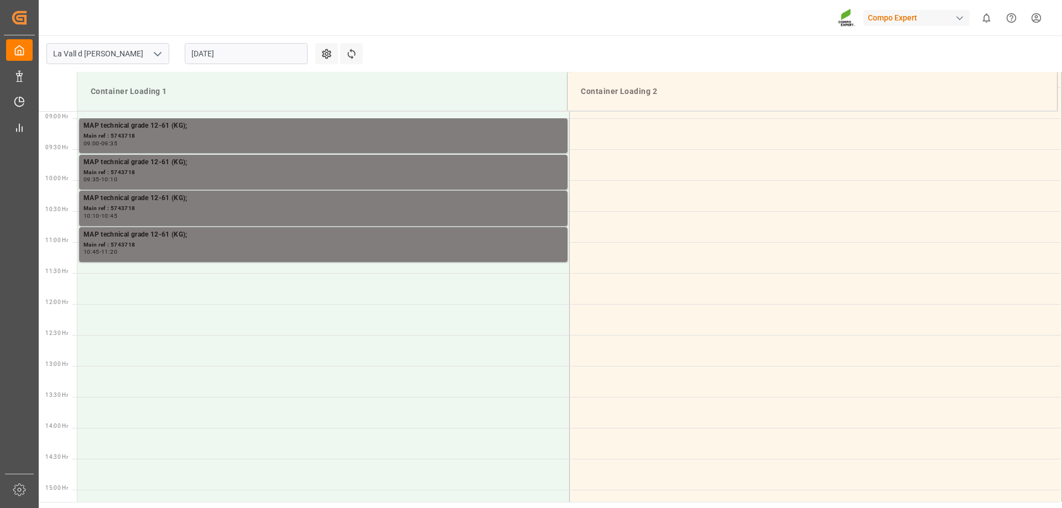
click at [235, 54] on input "[DATE]" at bounding box center [246, 53] width 123 height 21
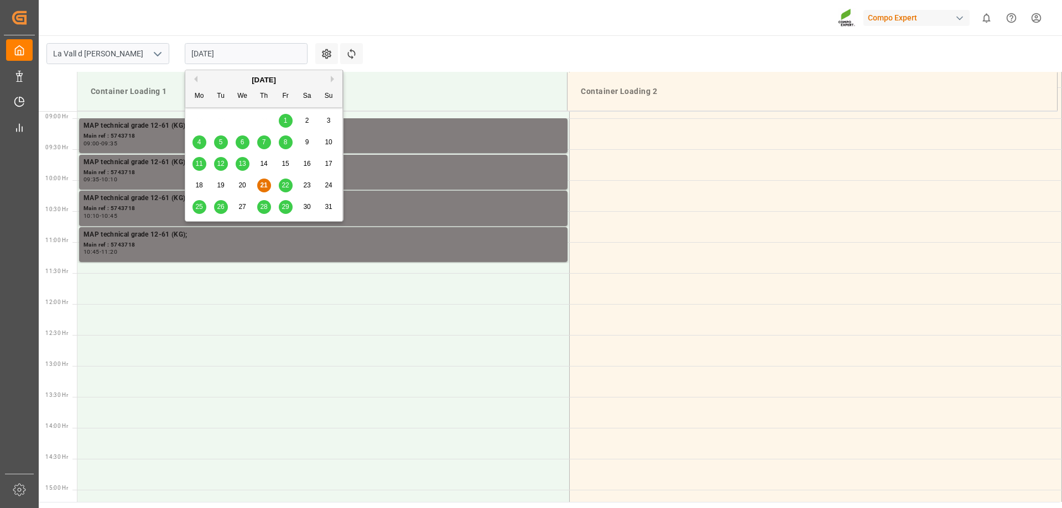
click at [284, 207] on span "29" at bounding box center [285, 207] width 7 height 8
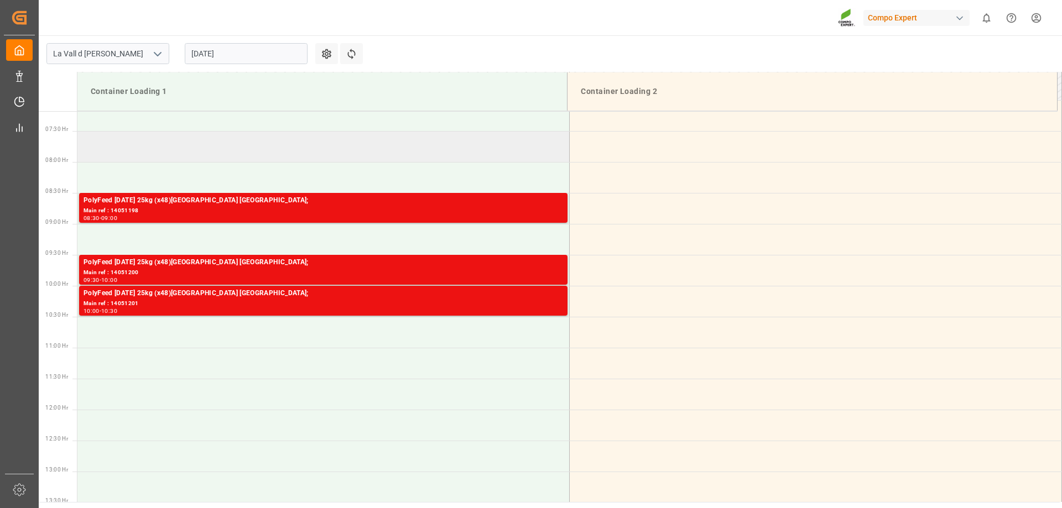
scroll to position [440, 0]
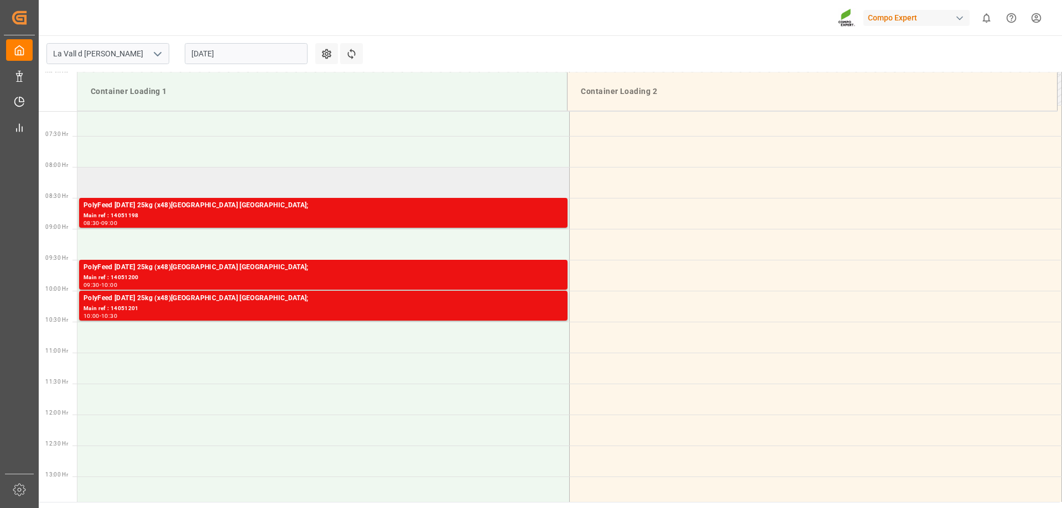
click at [154, 179] on td at bounding box center [323, 182] width 492 height 31
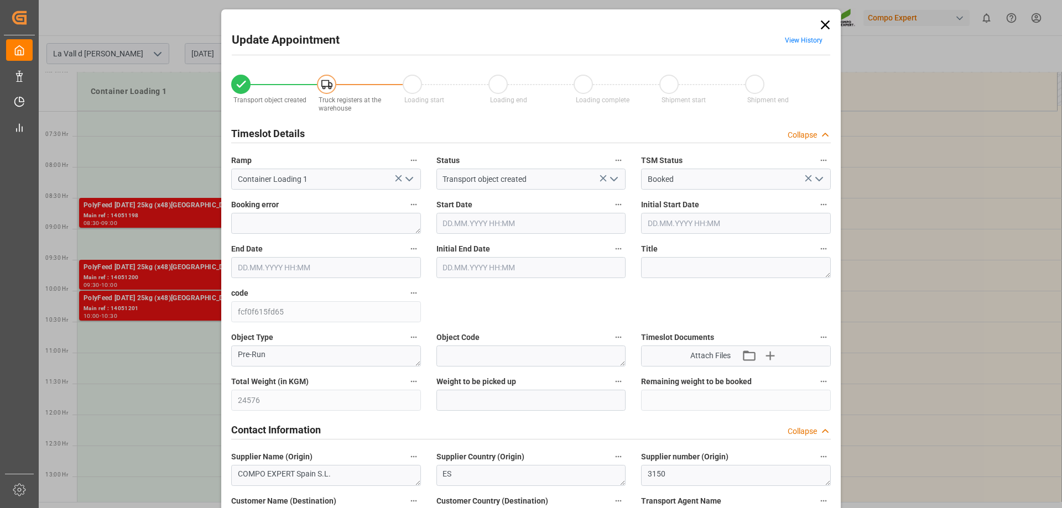
type input "24576"
type input "100"
type input "[DATE] 08:00"
type input "29.08.2025 08:30"
type input "21.08.2025 09:29"
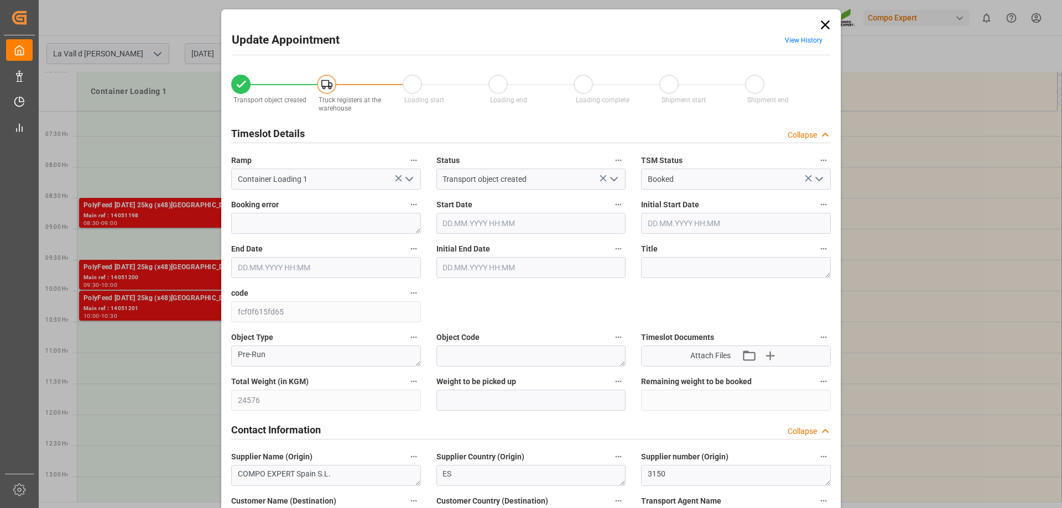
type input "[DATE] 08:15"
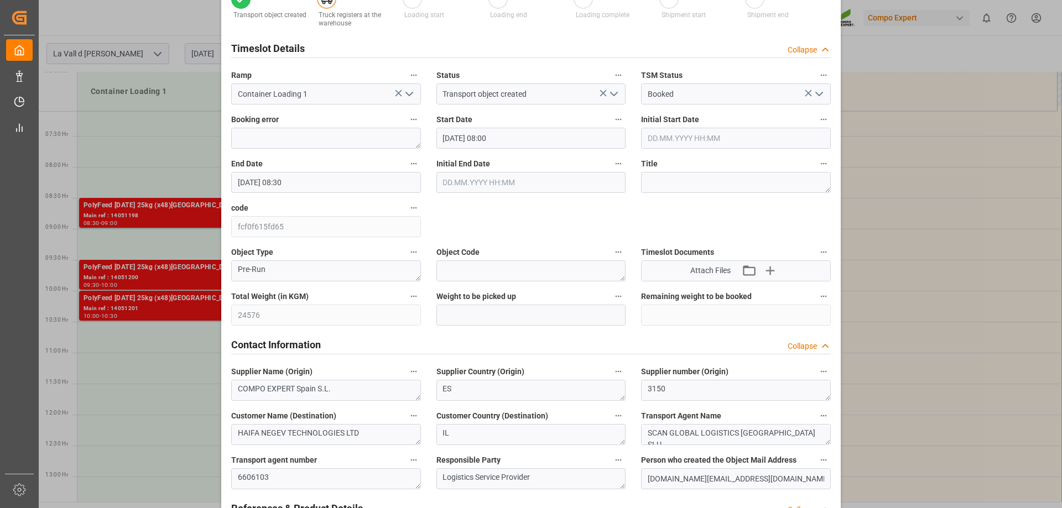
scroll to position [166, 0]
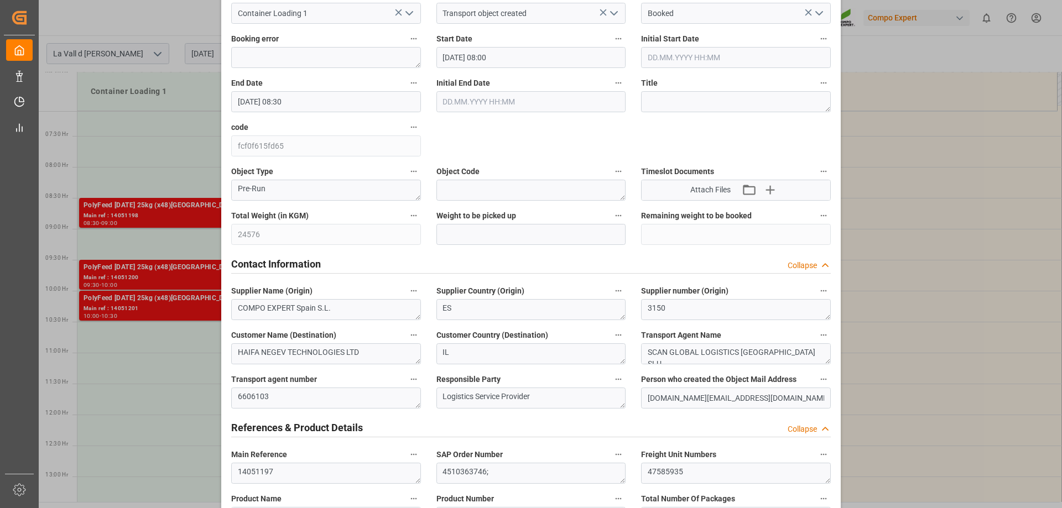
click at [228, 238] on div "Total Weight (in KGM) 24576" at bounding box center [326, 227] width 205 height 44
click at [446, 240] on input "text" at bounding box center [532, 234] width 190 height 21
paste input "24576"
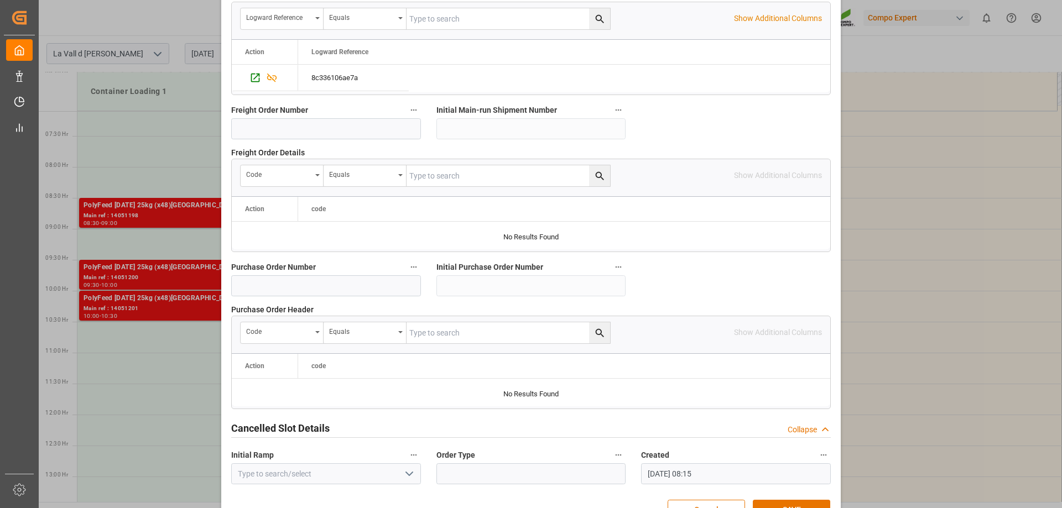
scroll to position [1027, 0]
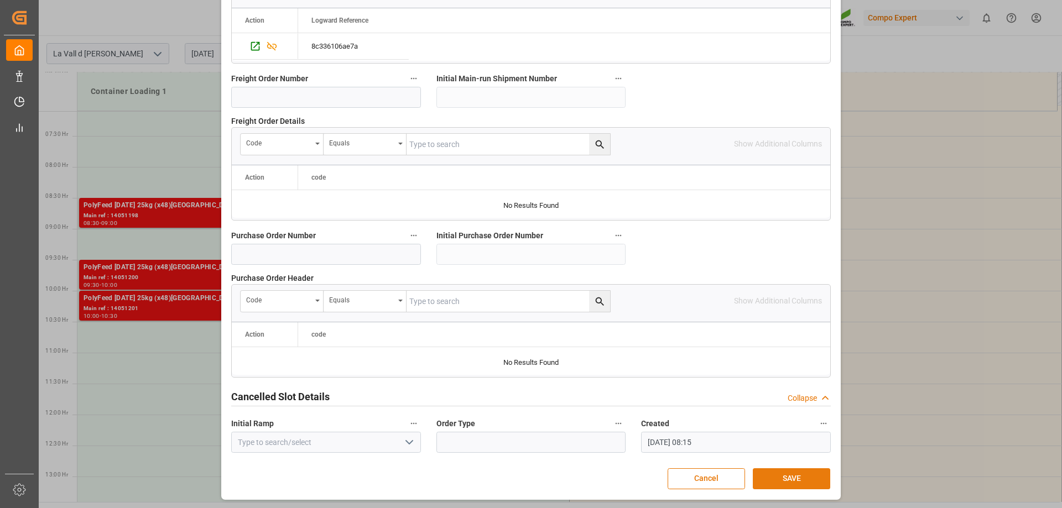
type input "24576"
click at [802, 478] on button "SAVE" at bounding box center [791, 479] width 77 height 21
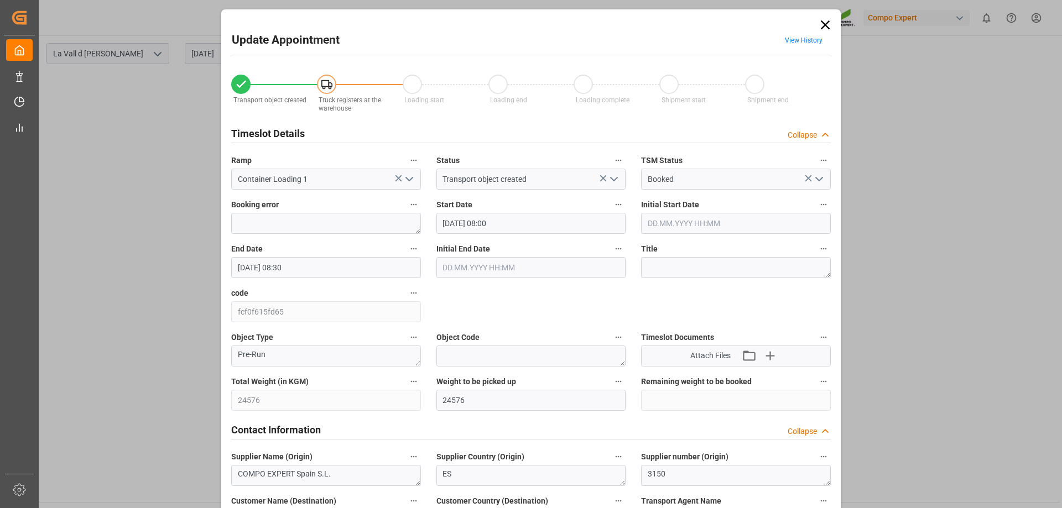
scroll to position [93, 0]
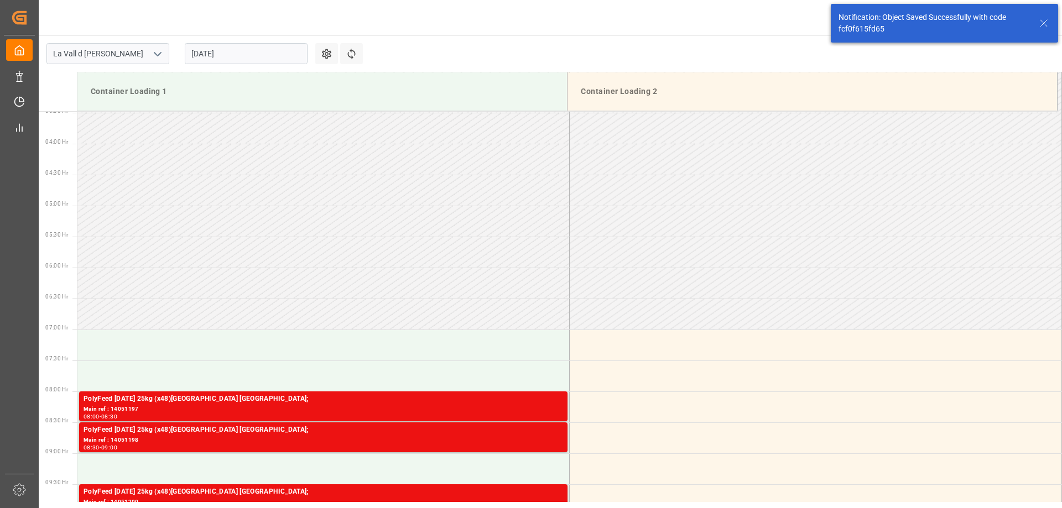
scroll to position [373, 0]
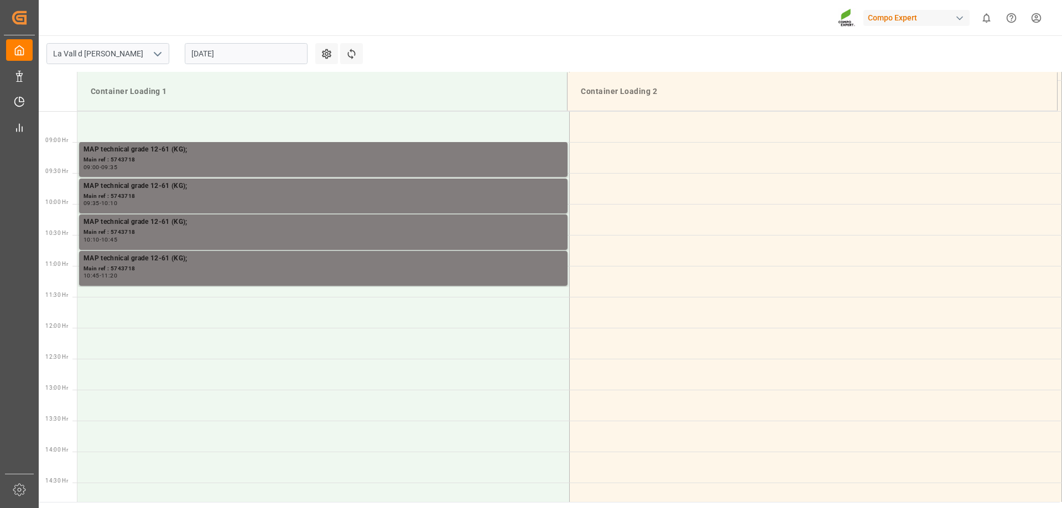
scroll to position [551, 0]
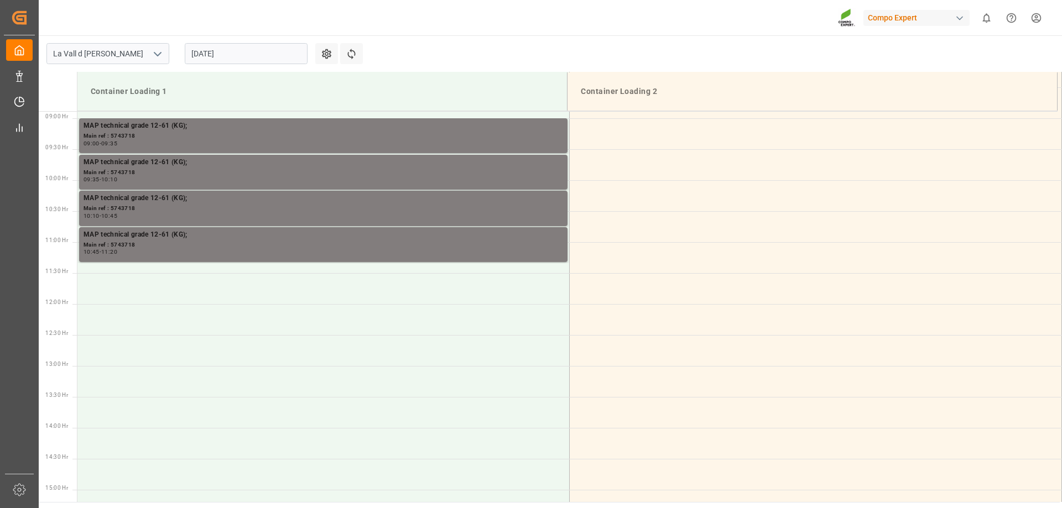
click at [257, 50] on input "[DATE]" at bounding box center [246, 53] width 123 height 21
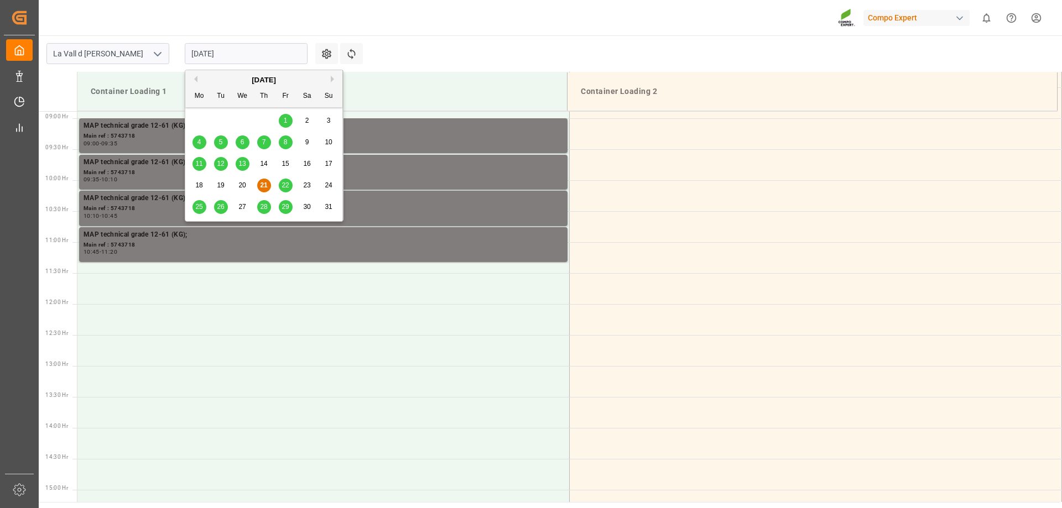
click at [289, 206] on div "29" at bounding box center [286, 207] width 14 height 13
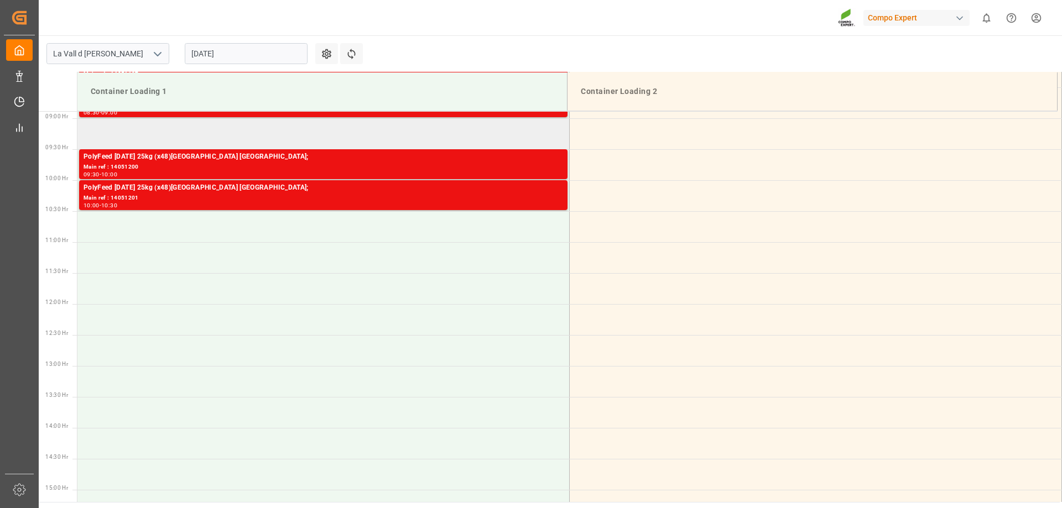
click at [217, 131] on td at bounding box center [323, 133] width 492 height 31
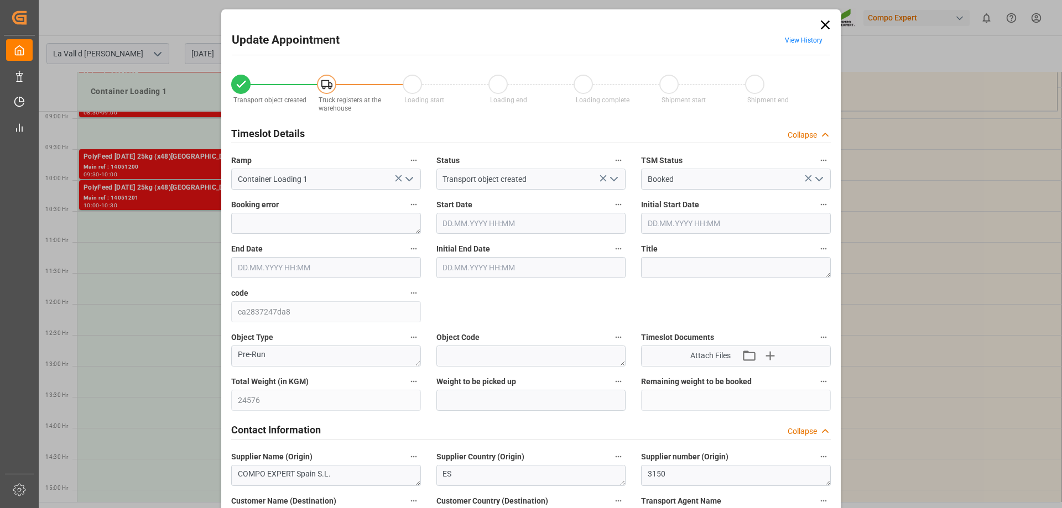
type input "[DATE] 09:00"
type input "[DATE] 09:30"
type input "[DATE] 08:15"
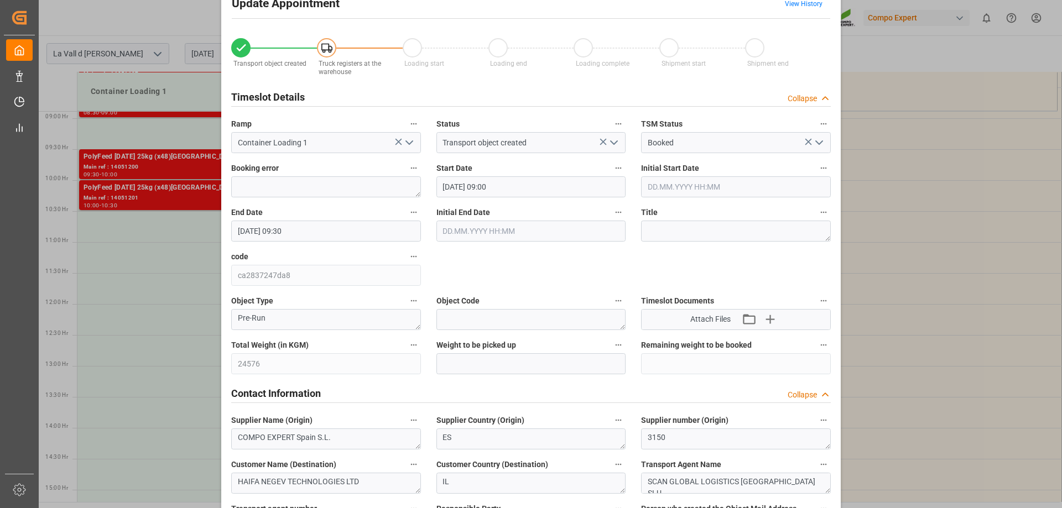
scroll to position [111, 0]
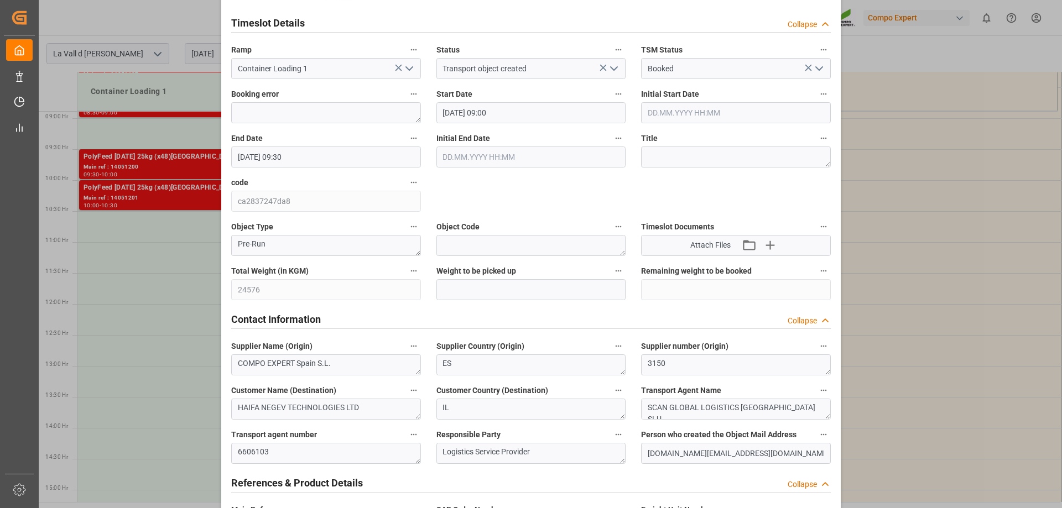
click at [232, 299] on div "Total Weight (in KGM) 24576" at bounding box center [326, 282] width 205 height 44
click at [510, 292] on input "text" at bounding box center [532, 289] width 190 height 21
paste input "24576"
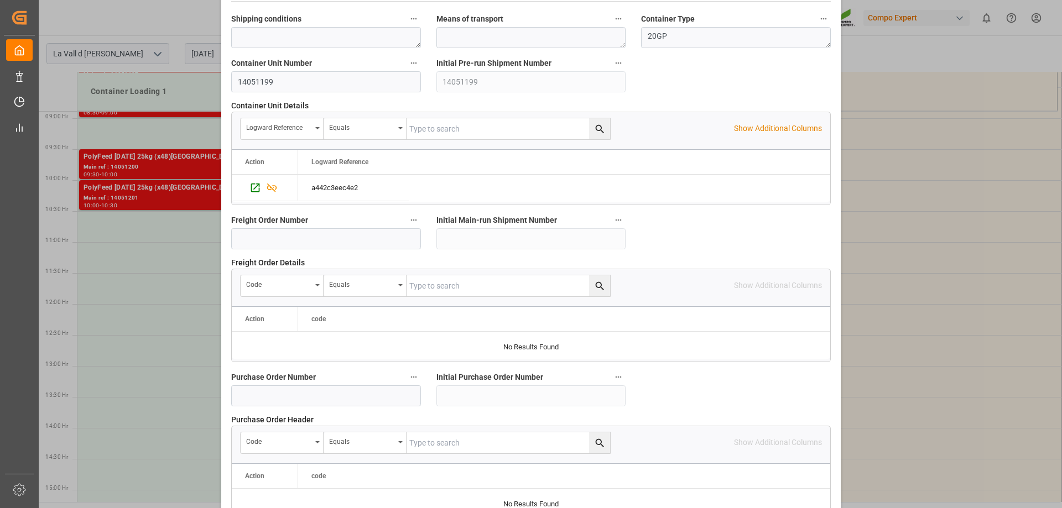
scroll to position [1027, 0]
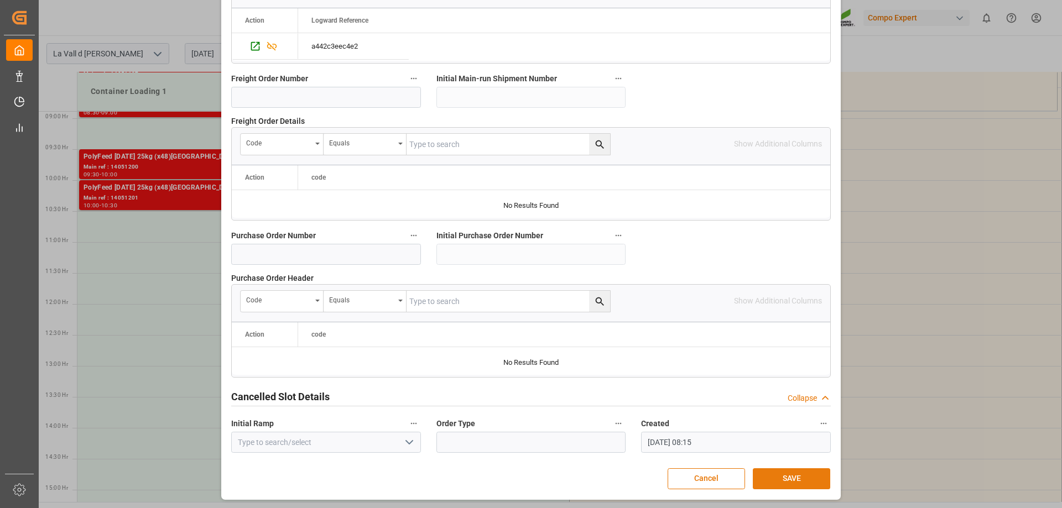
type input "24576"
click at [803, 482] on button "SAVE" at bounding box center [791, 479] width 77 height 21
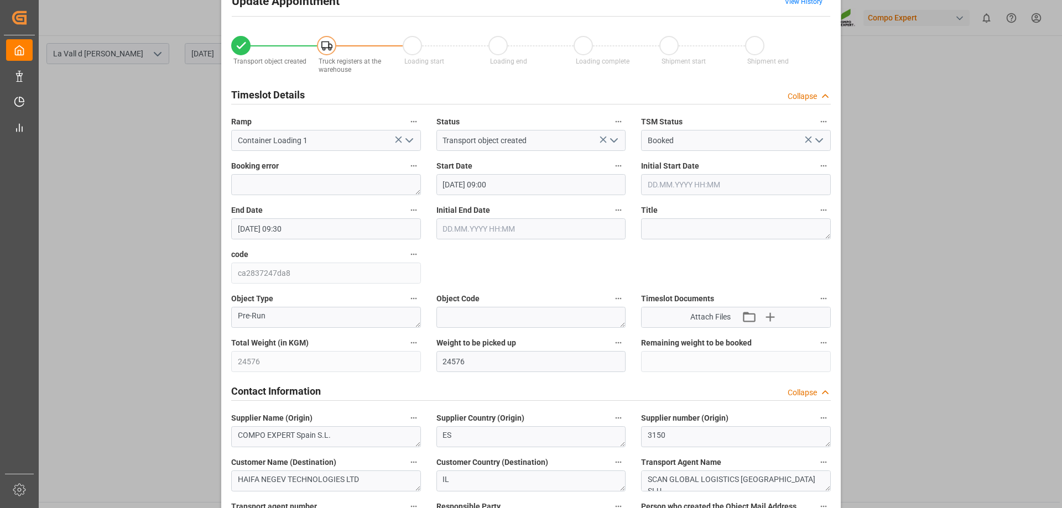
scroll to position [0, 0]
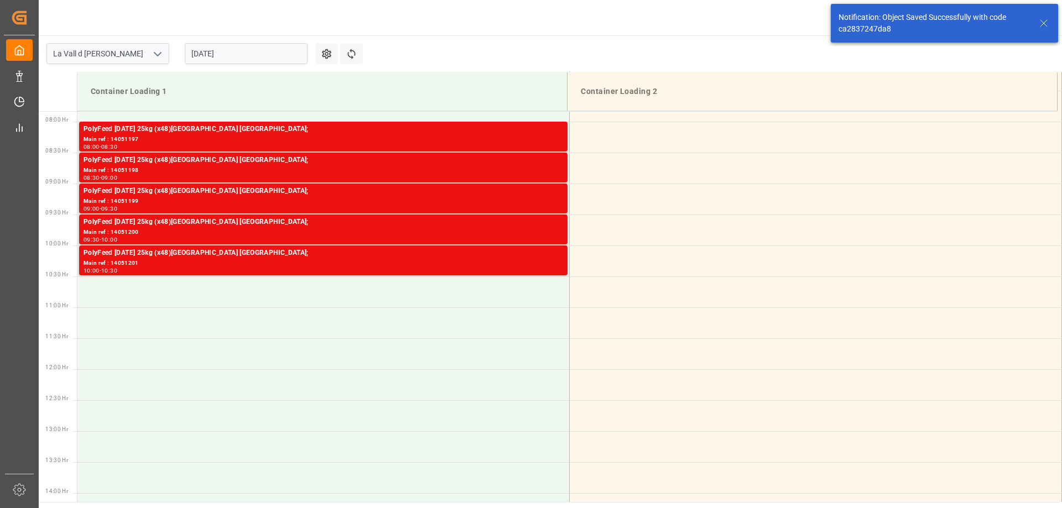
scroll to position [489, 0]
